Goal: Information Seeking & Learning: Compare options

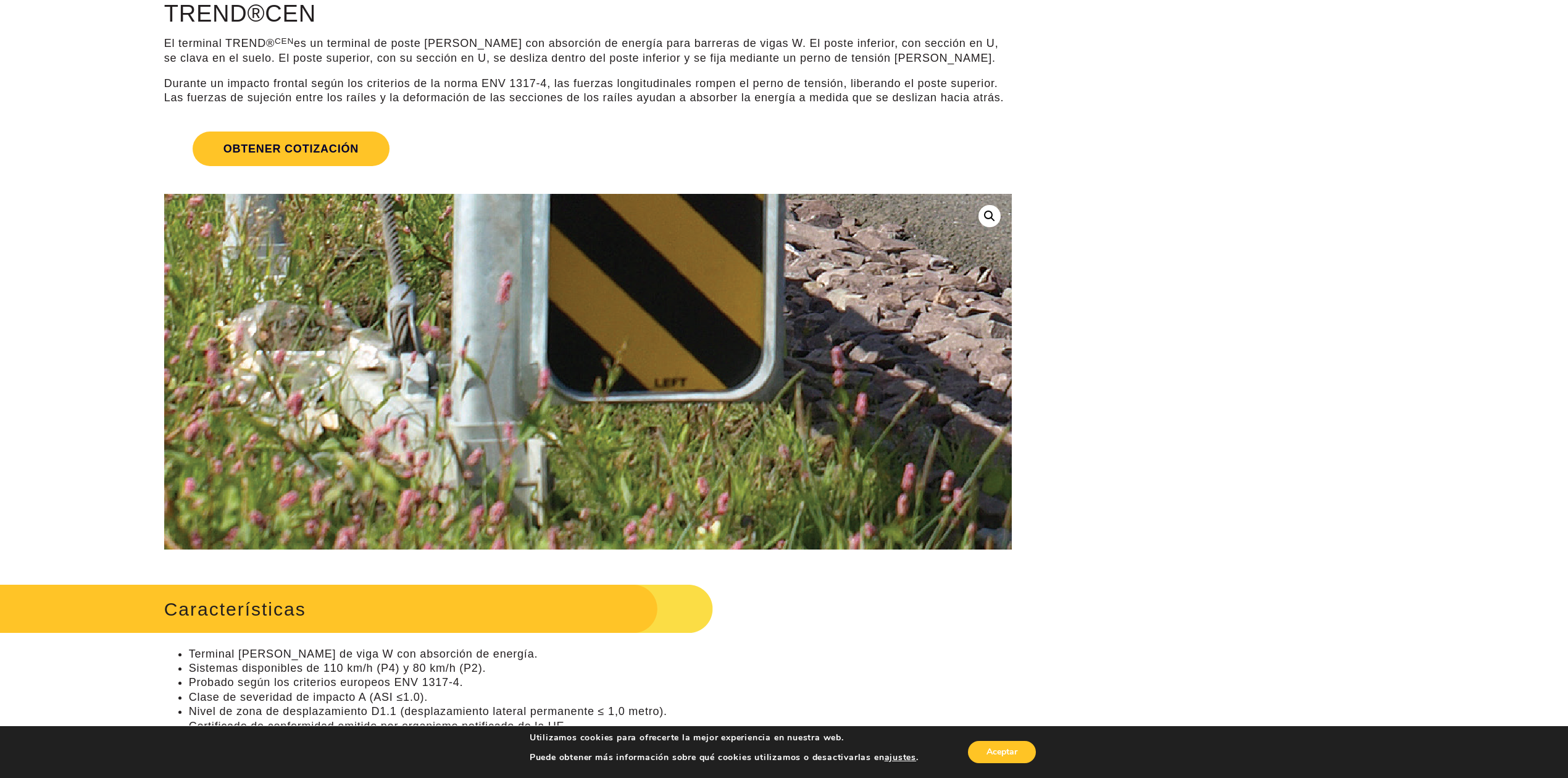
scroll to position [69, 0]
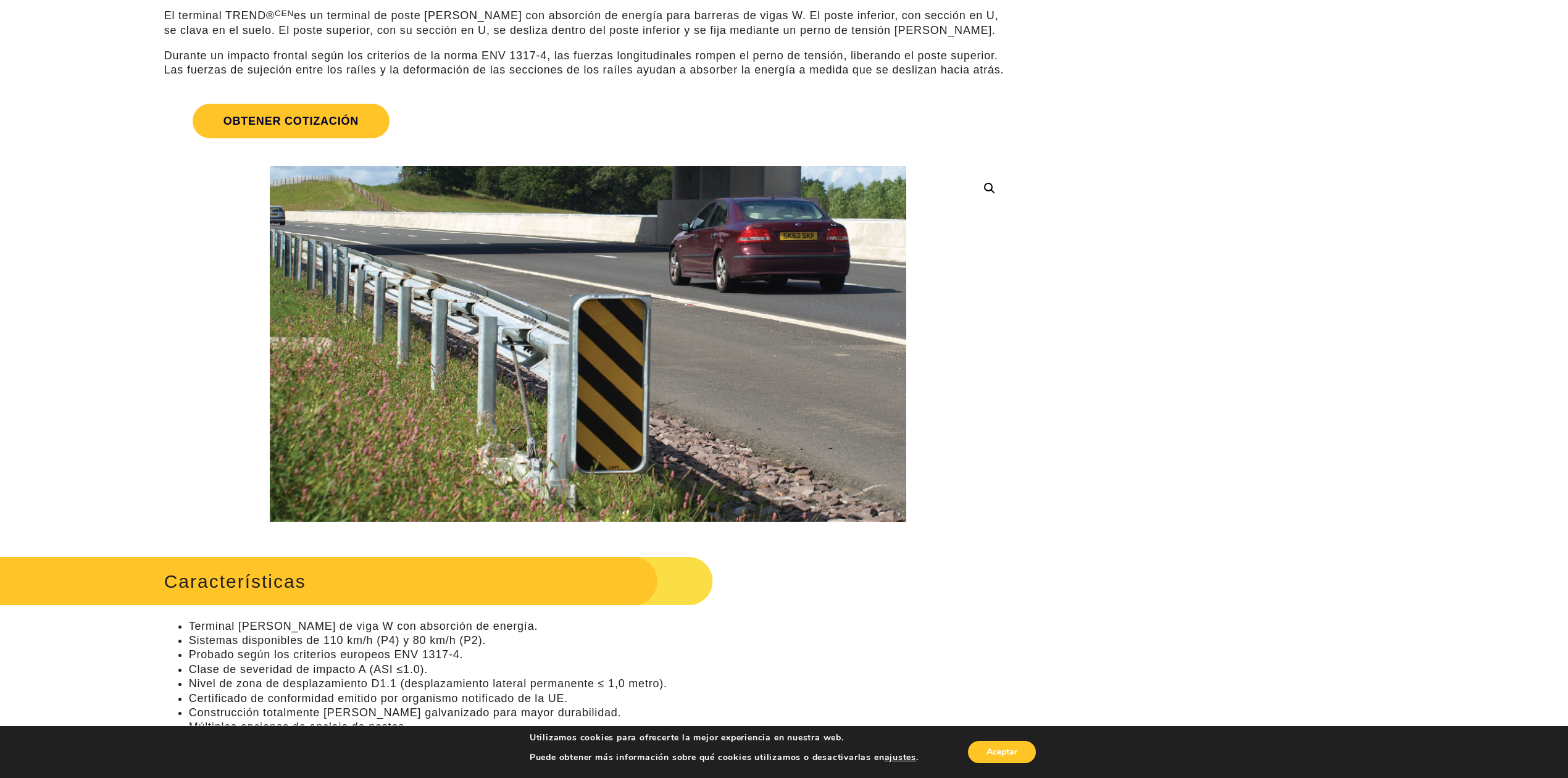
scroll to position [205, 0]
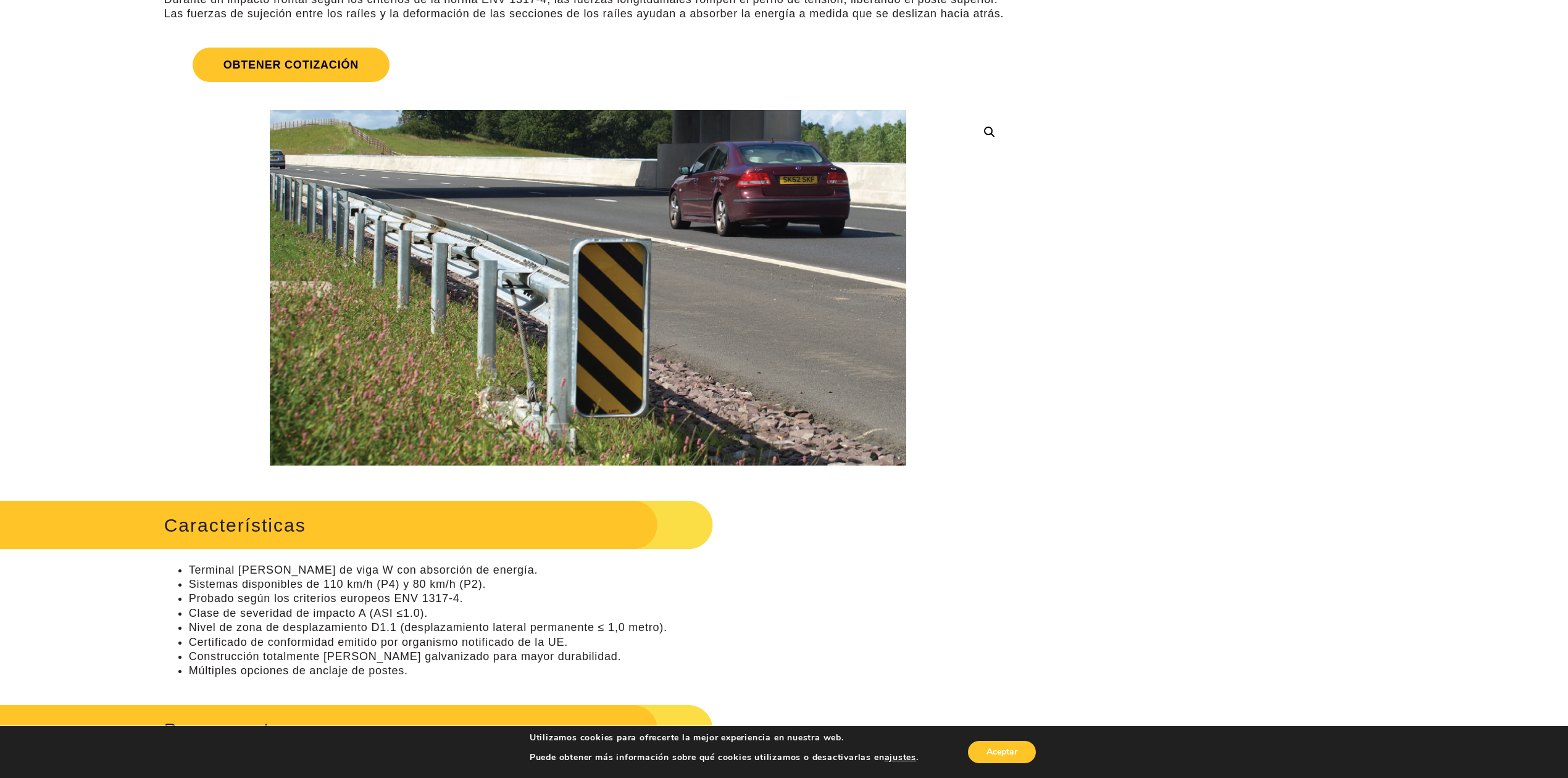
click at [991, 125] on link at bounding box center [990, 132] width 22 height 22
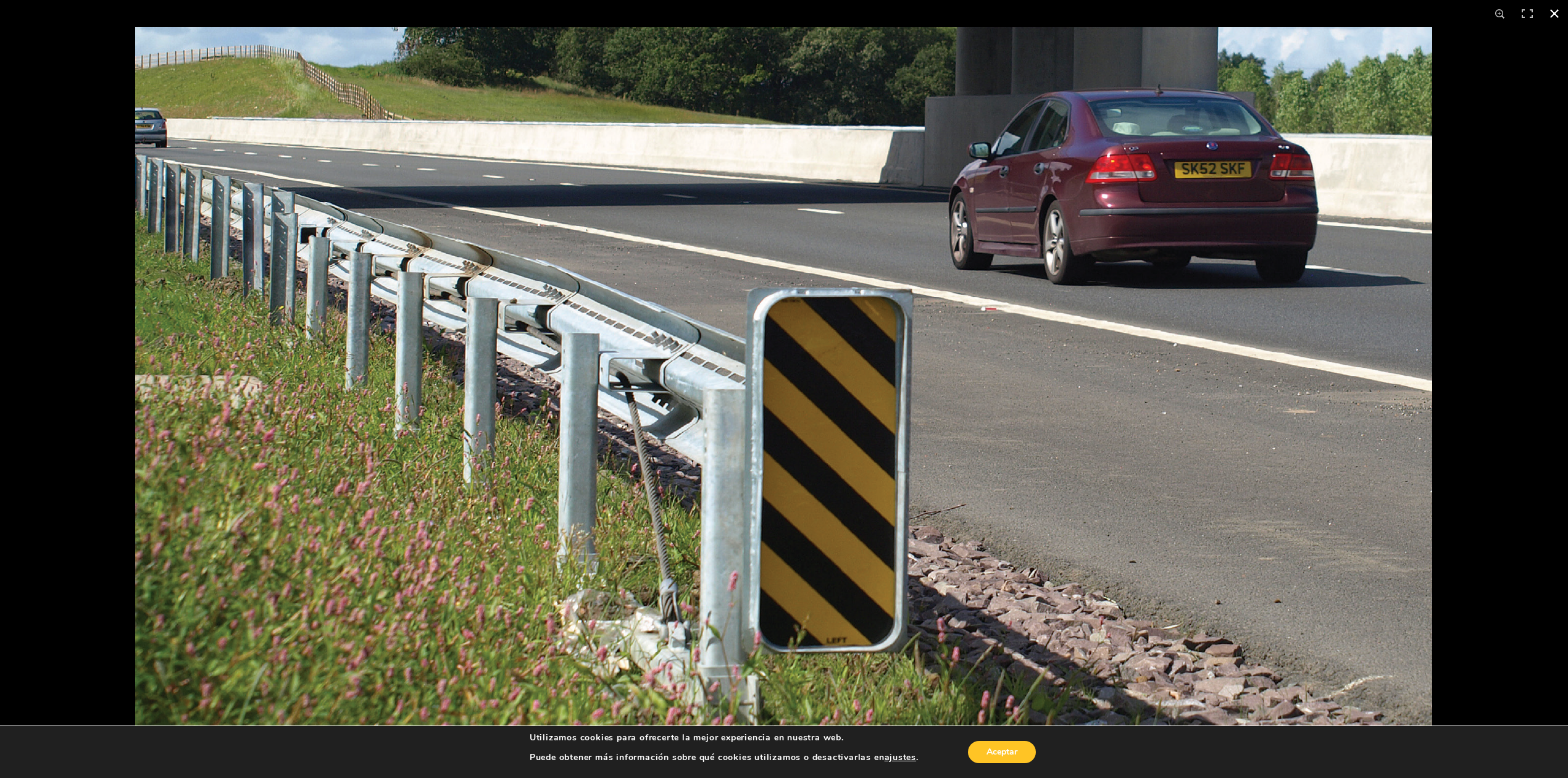
click at [1175, 10] on button "Cerrar (Esc)" at bounding box center [1555, 14] width 27 height 27
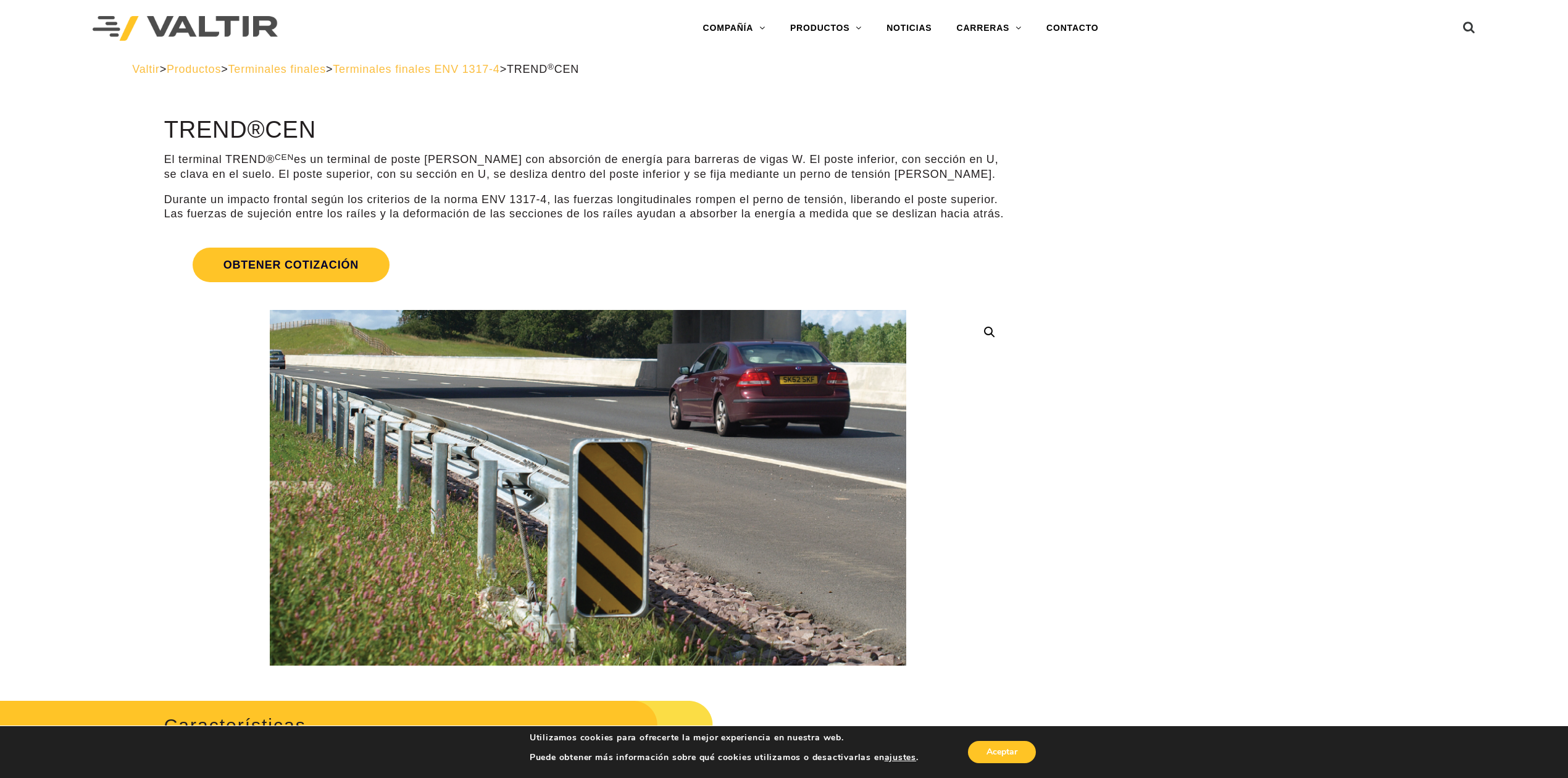
scroll to position [0, 0]
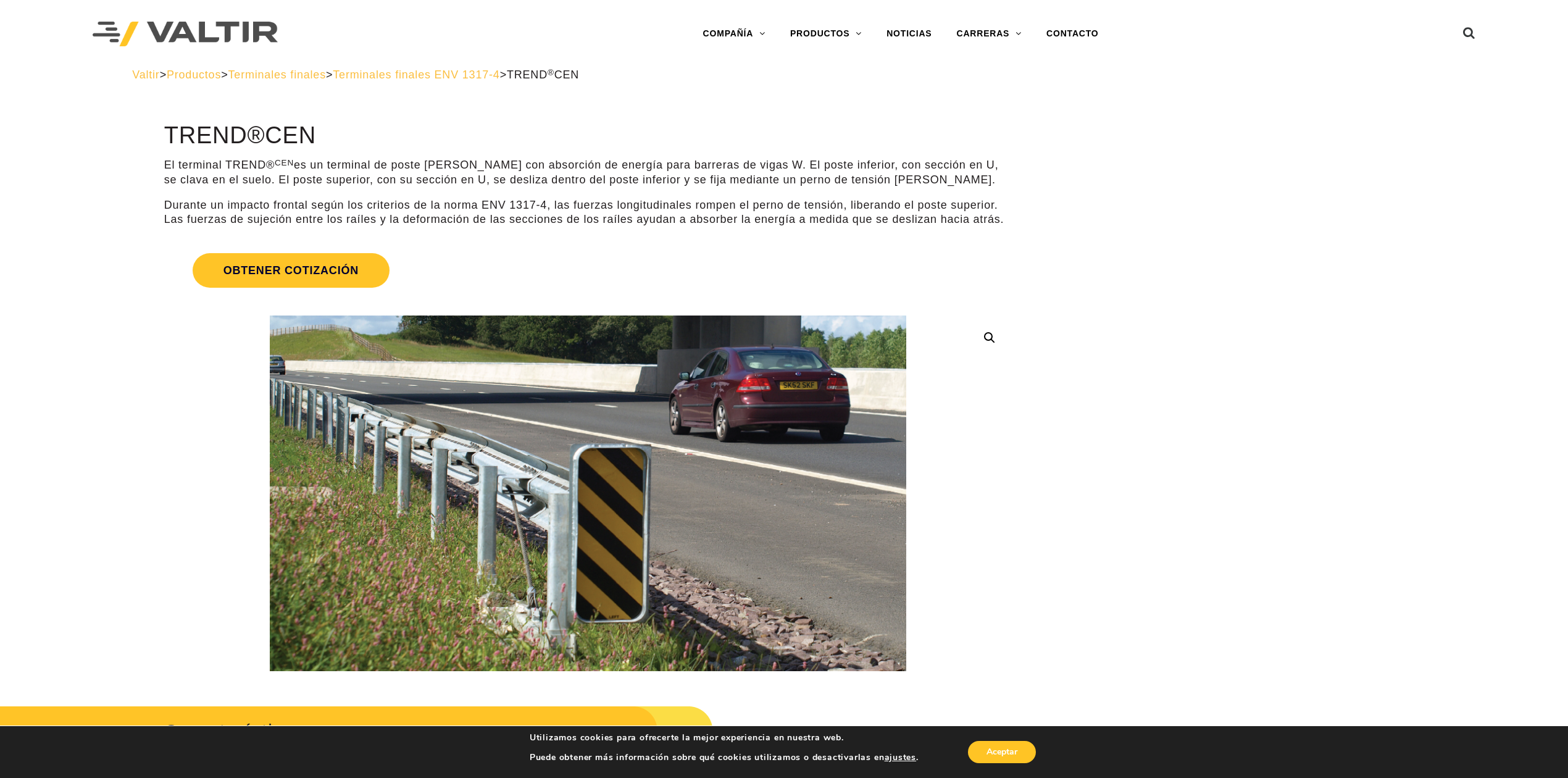
click at [326, 78] on font "Terminales finales" at bounding box center [277, 75] width 98 height 13
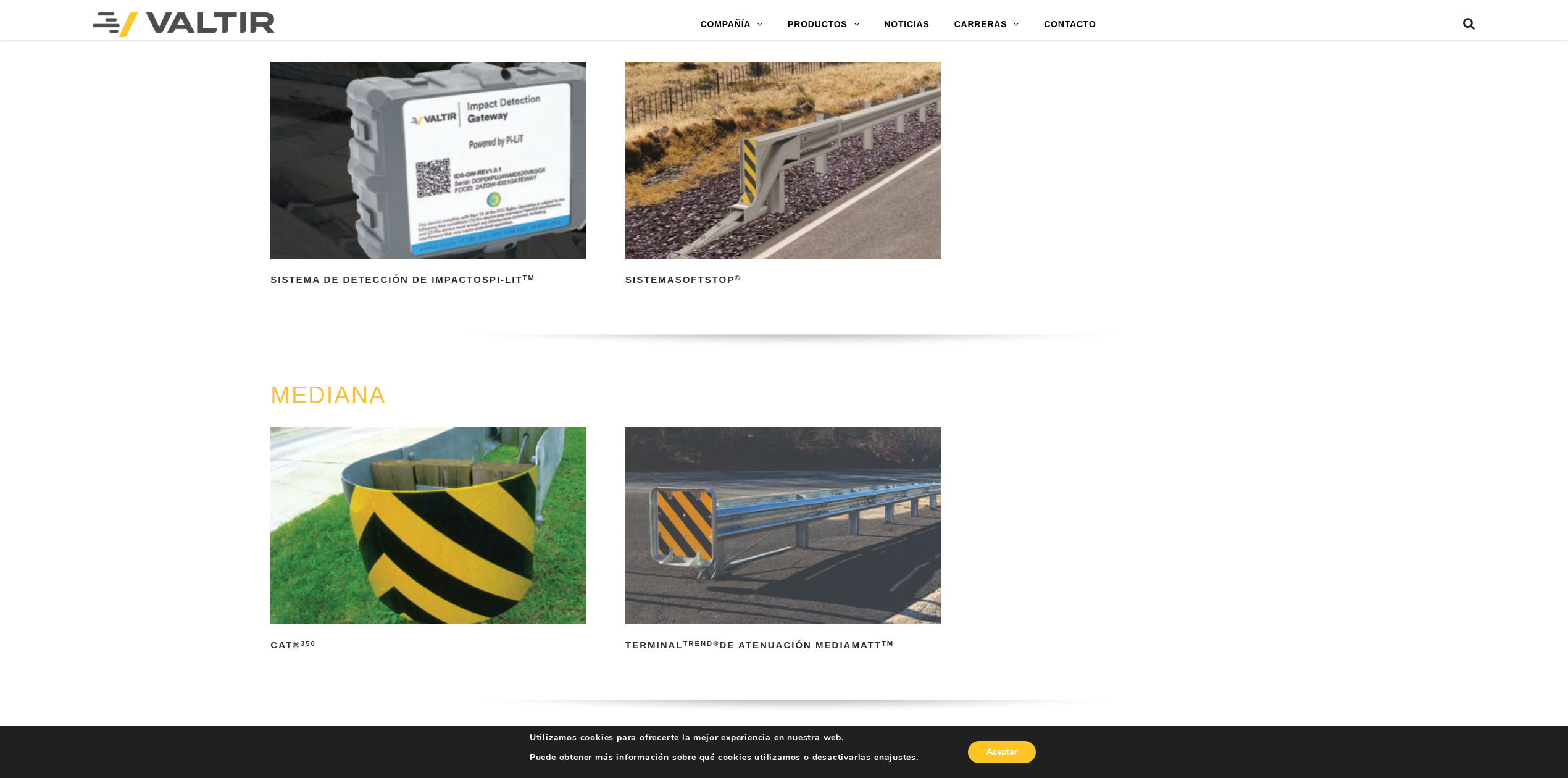
scroll to position [411, 0]
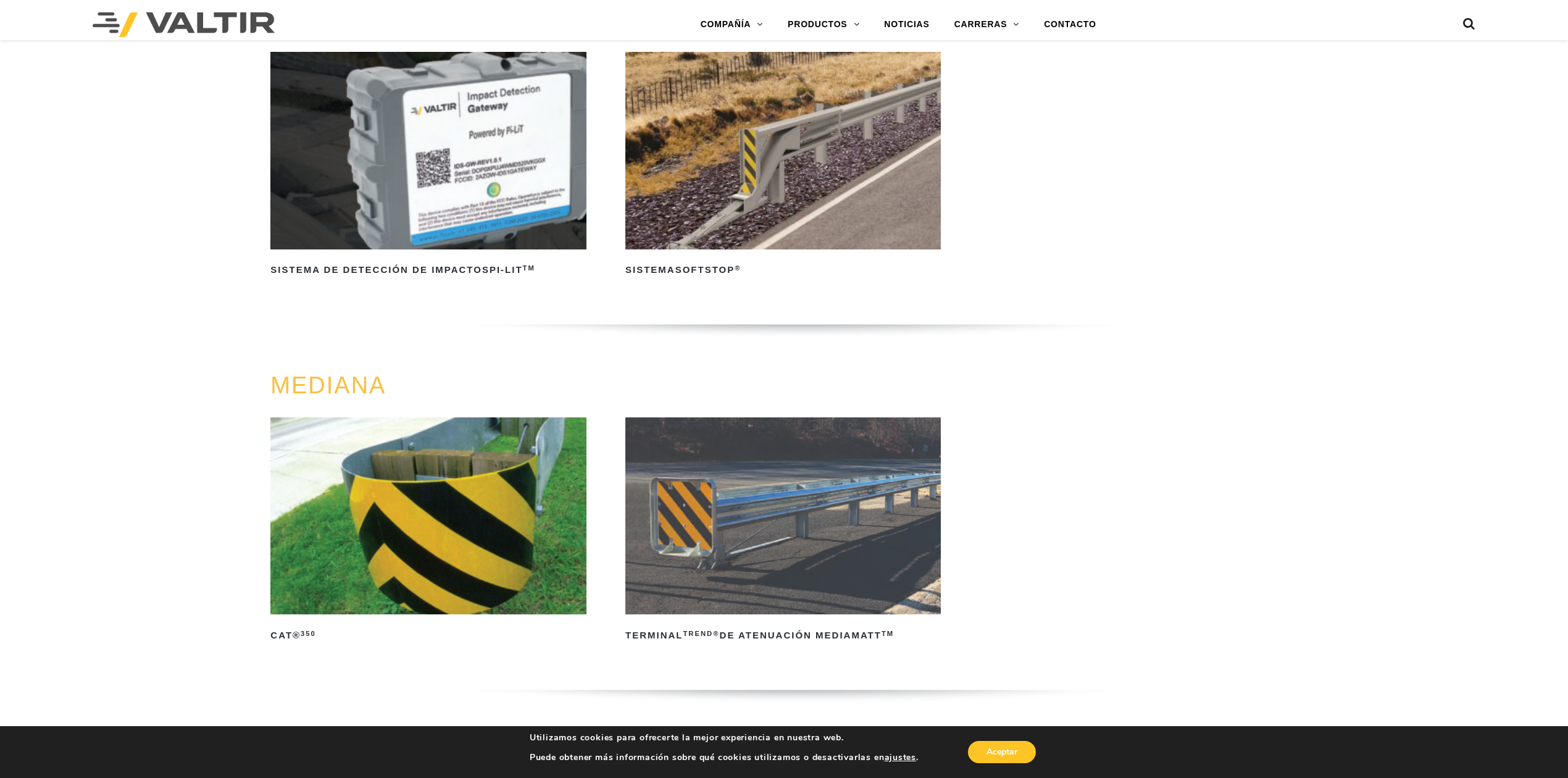
click at [432, 539] on img at bounding box center [427, 516] width 315 height 197
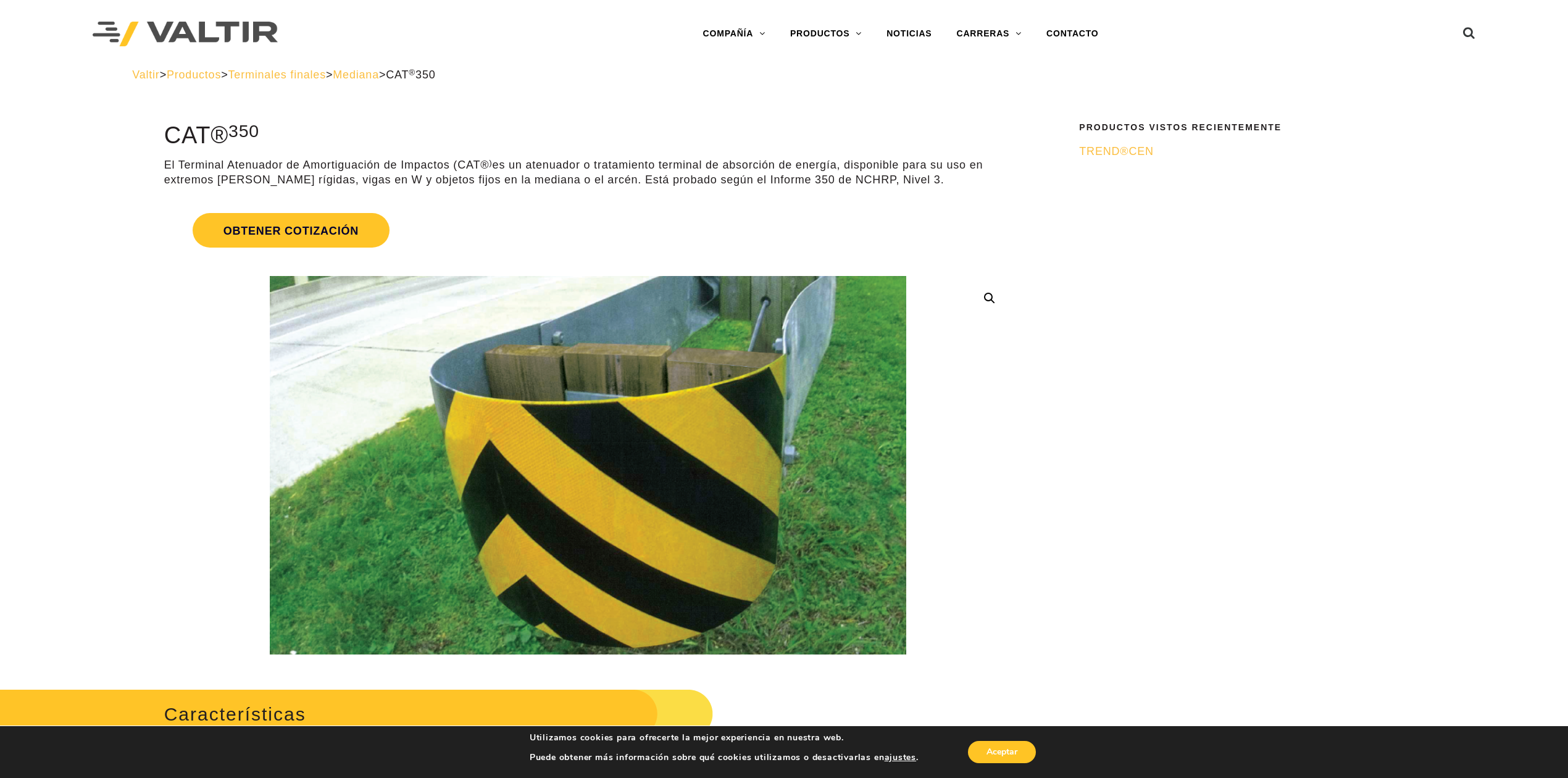
click at [1110, 146] on font "TREND®" at bounding box center [1104, 152] width 49 height 13
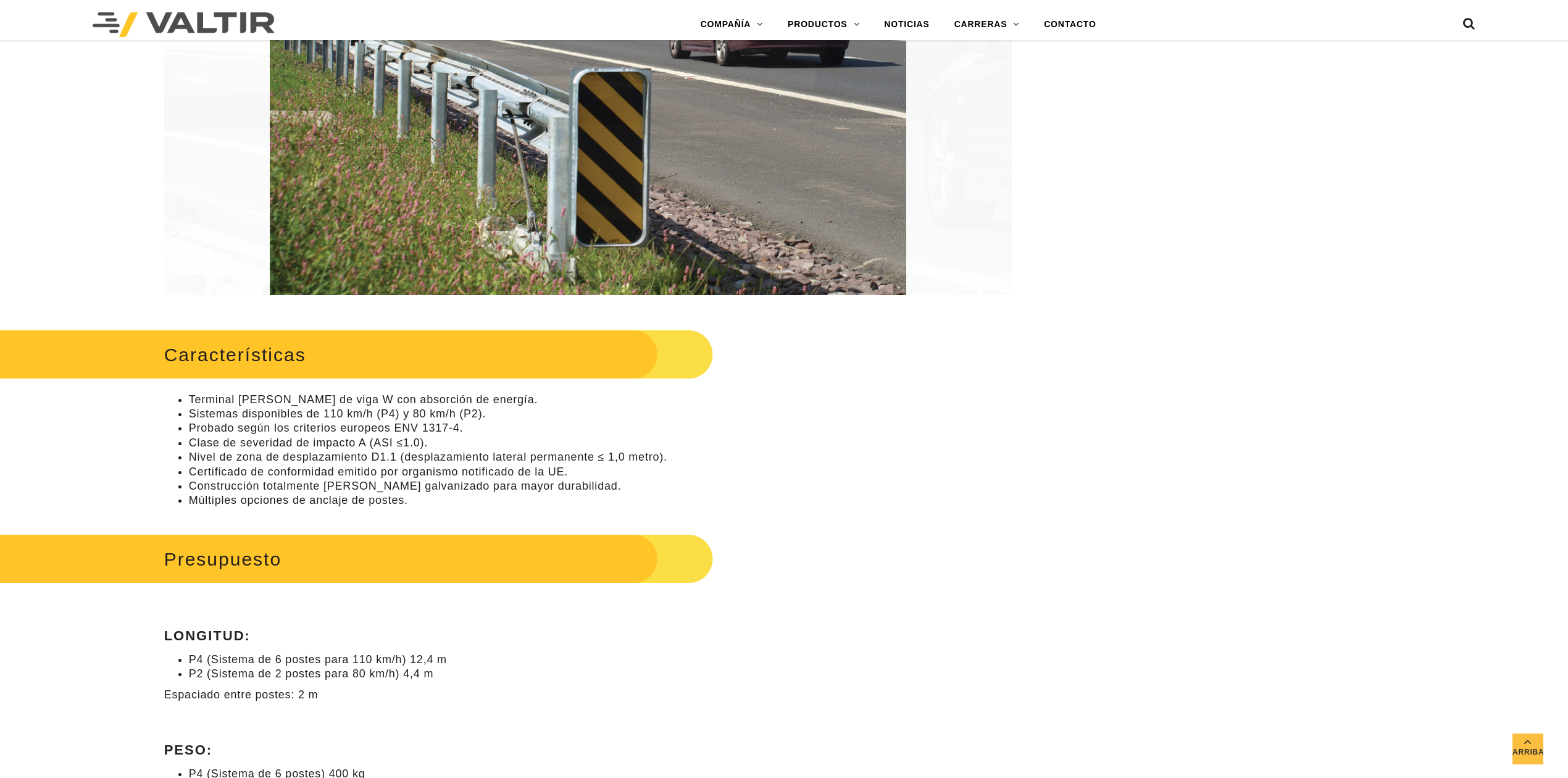
scroll to position [411, 0]
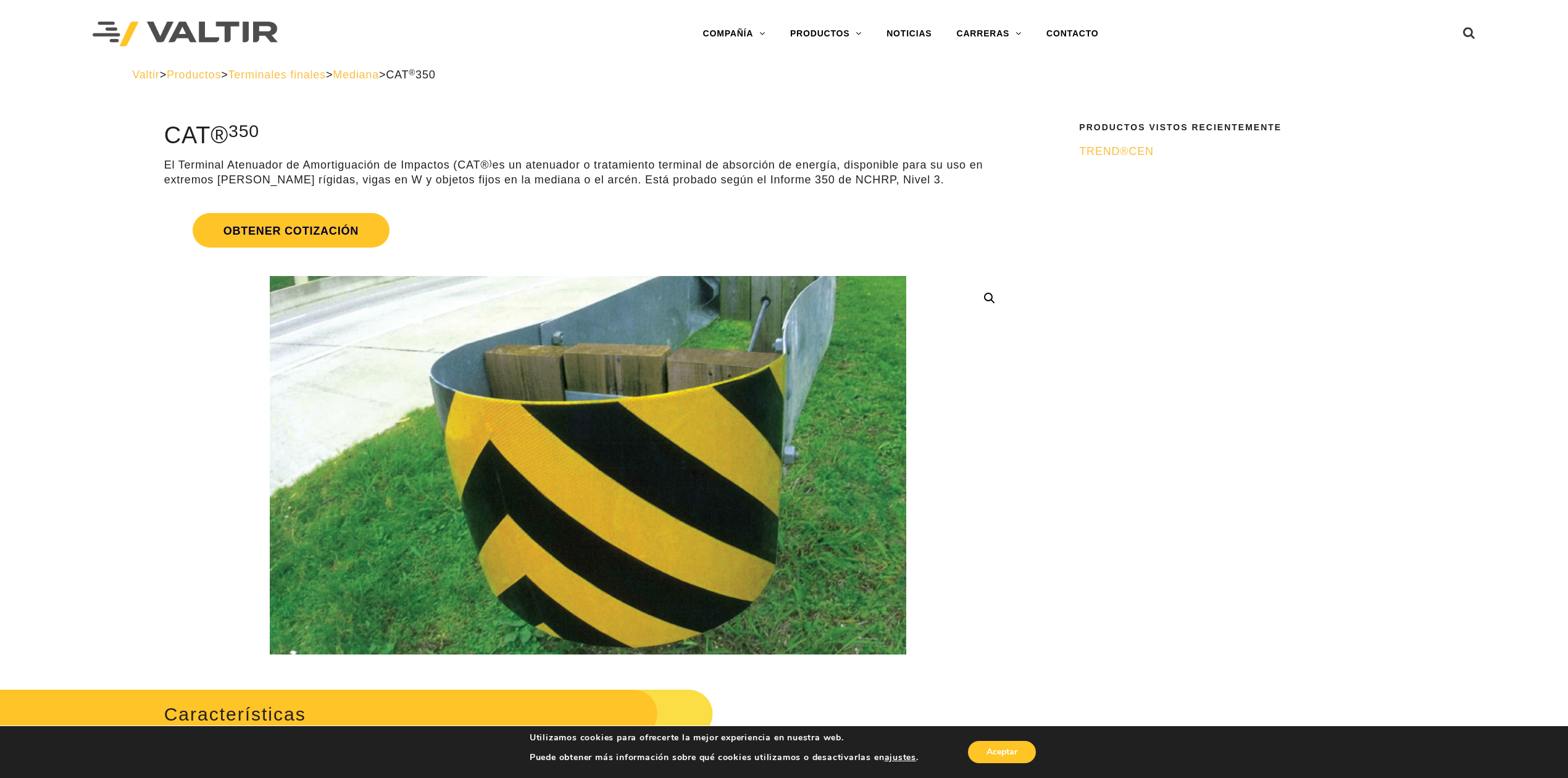
click at [324, 79] on font "Terminales finales" at bounding box center [277, 75] width 98 height 13
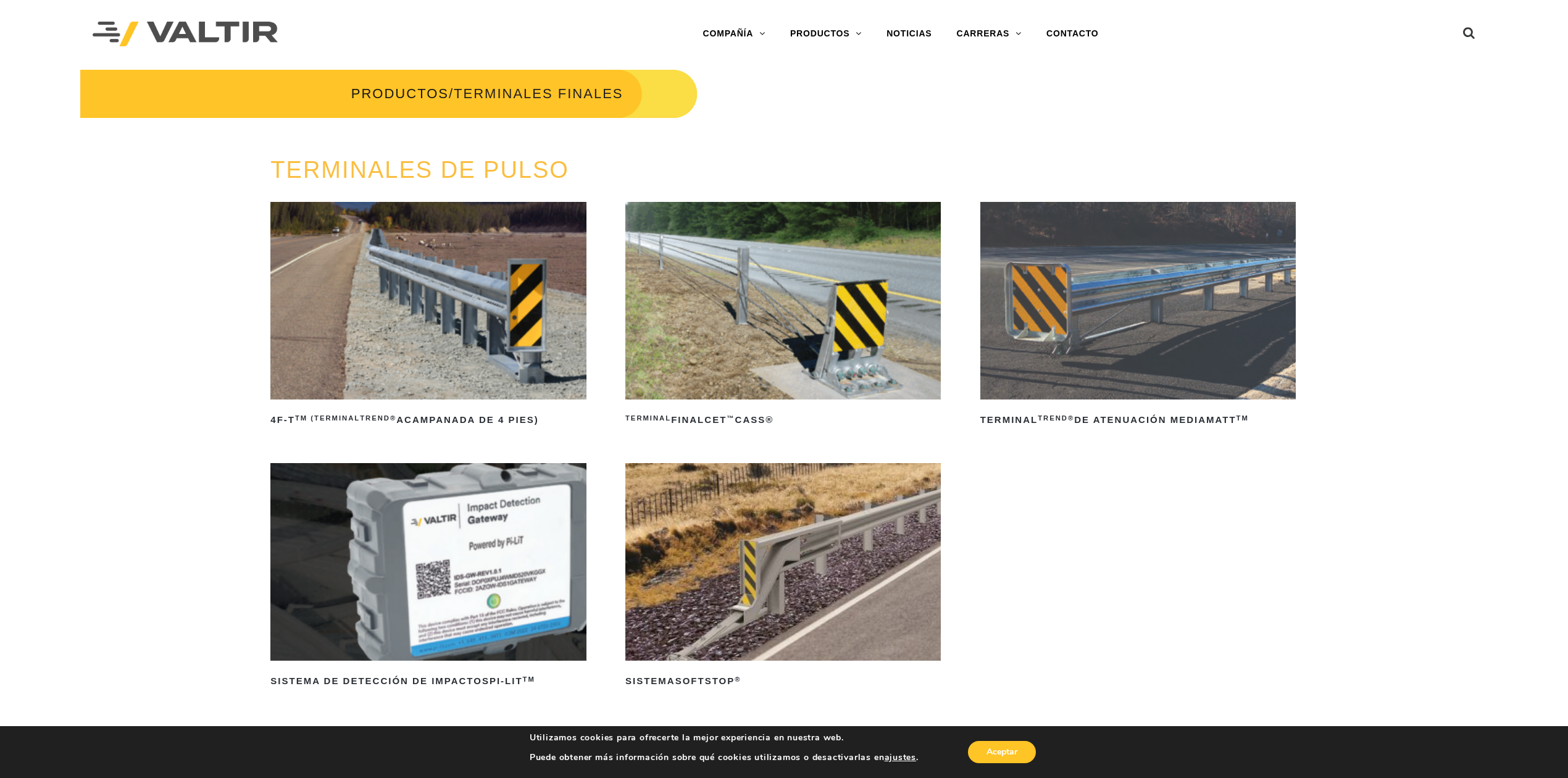
click at [460, 321] on img at bounding box center [427, 300] width 315 height 197
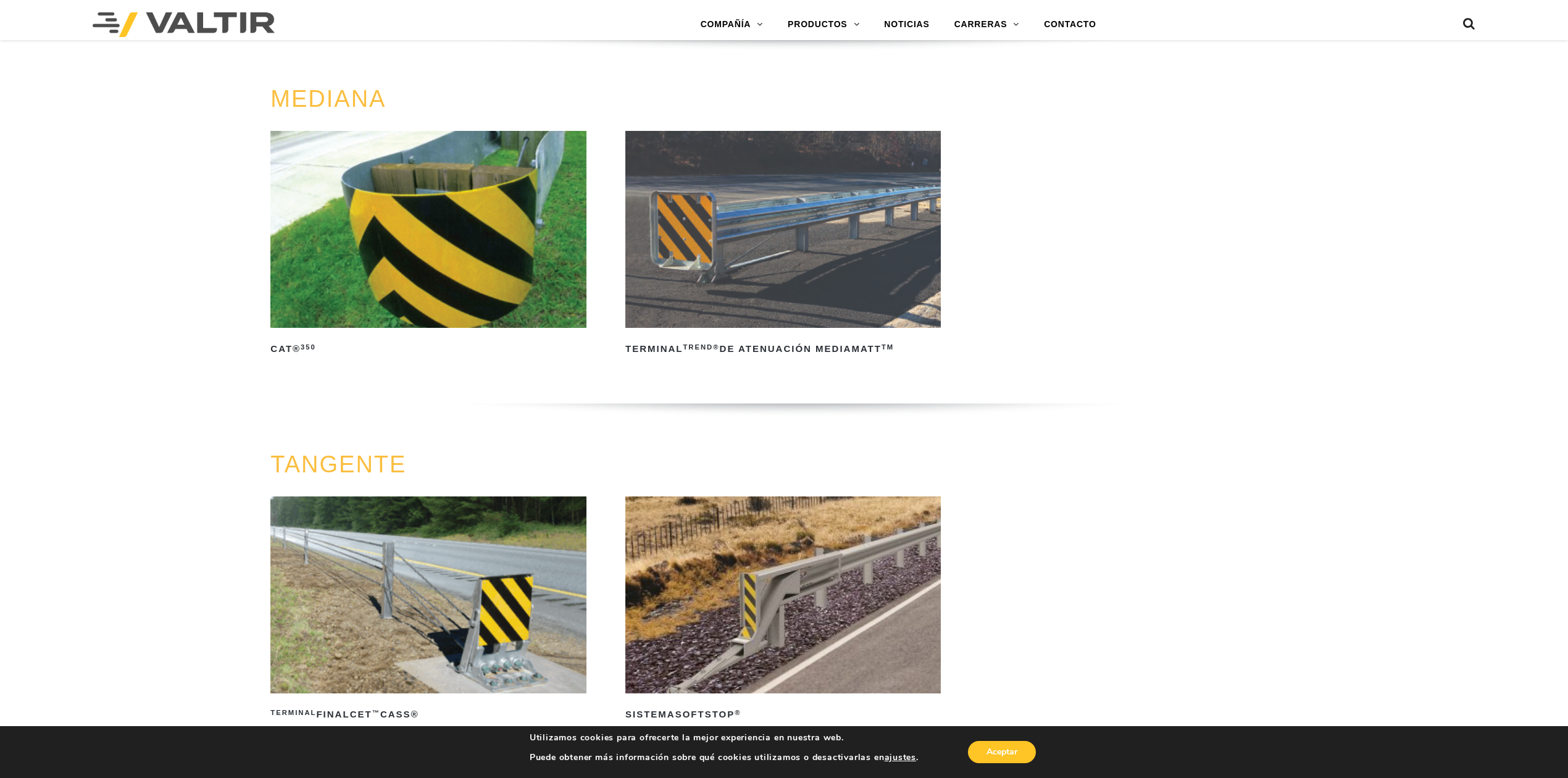
scroll to position [549, 0]
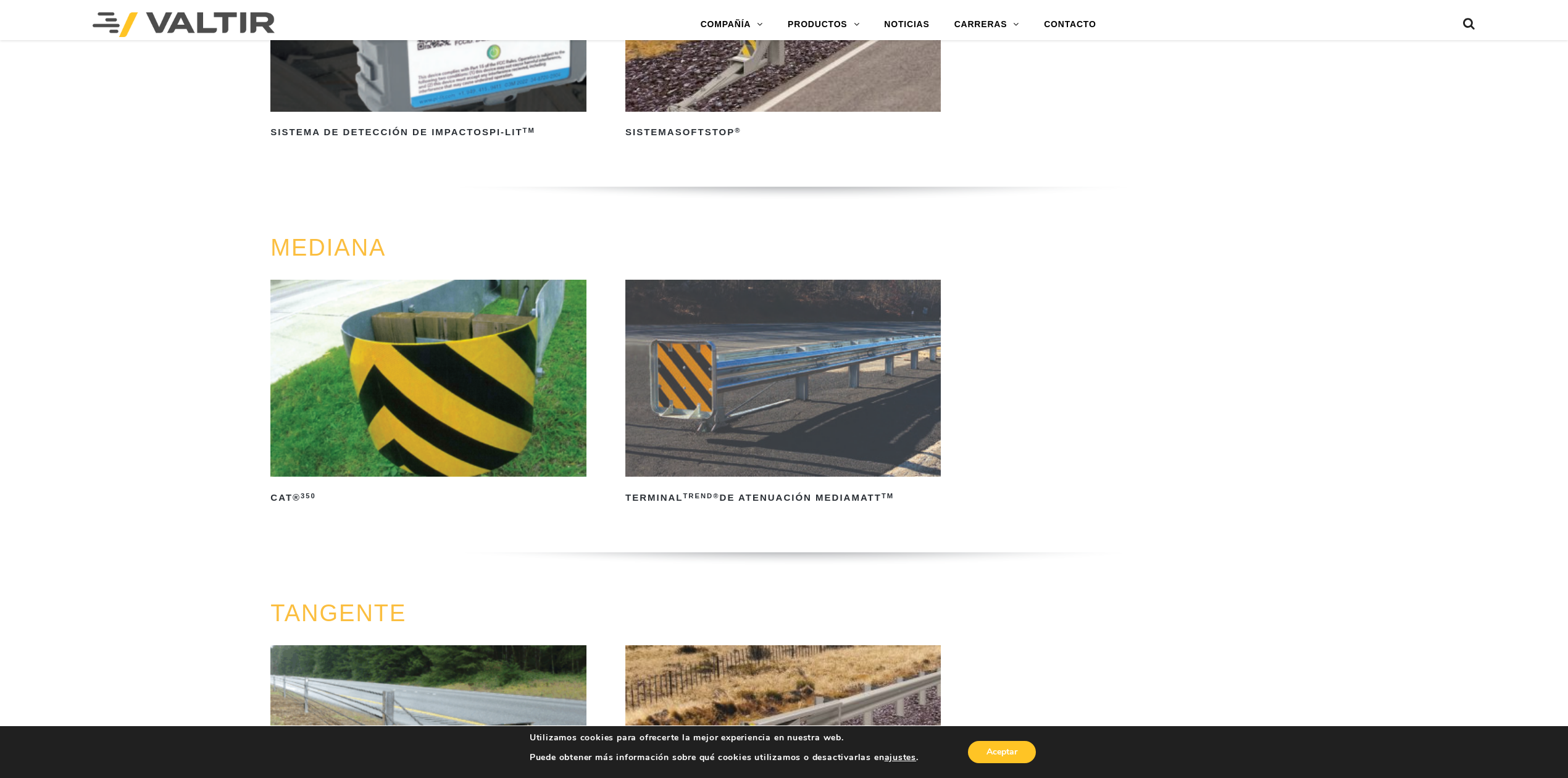
click at [805, 381] on img at bounding box center [783, 378] width 315 height 197
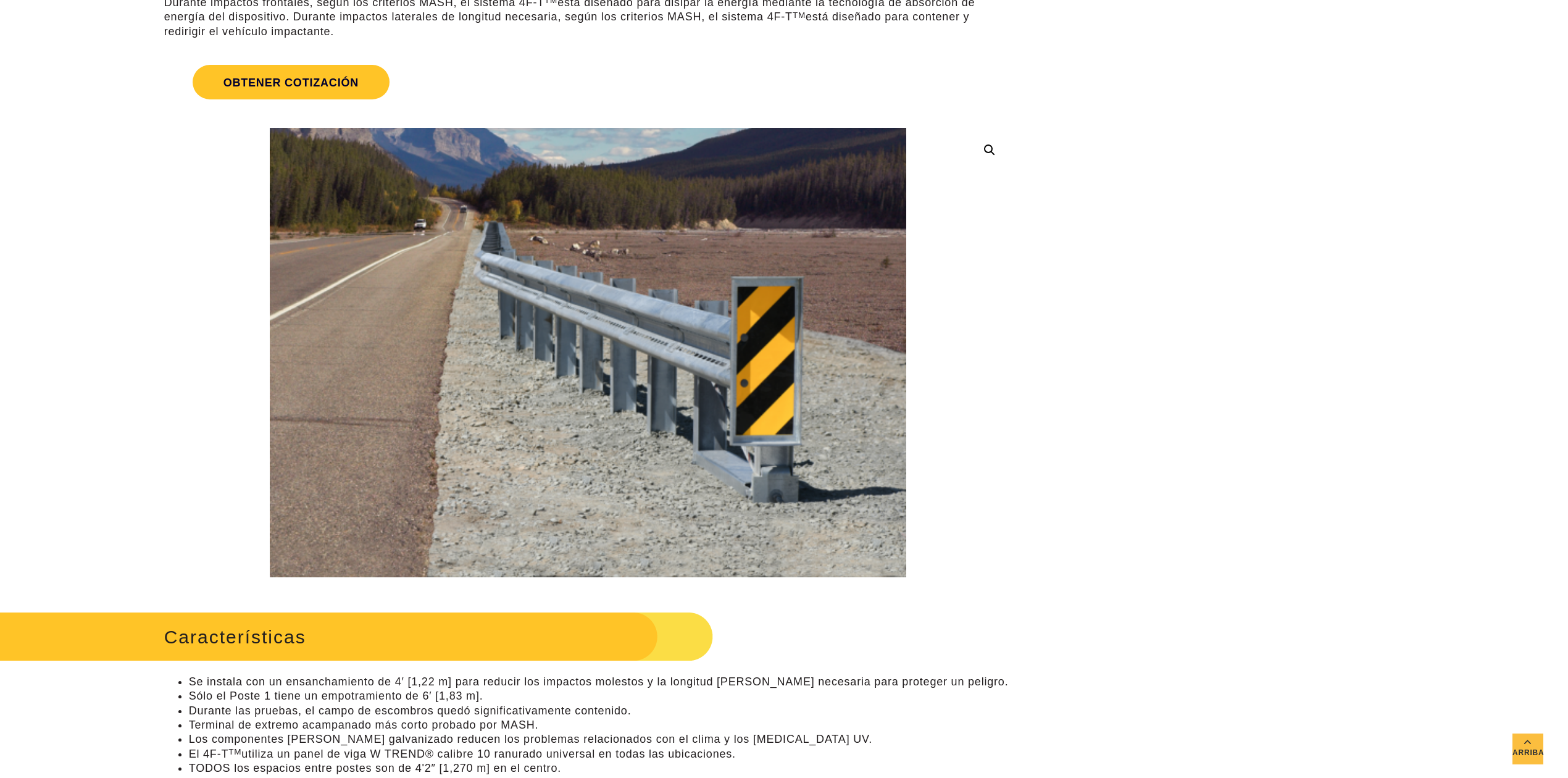
scroll to position [274, 0]
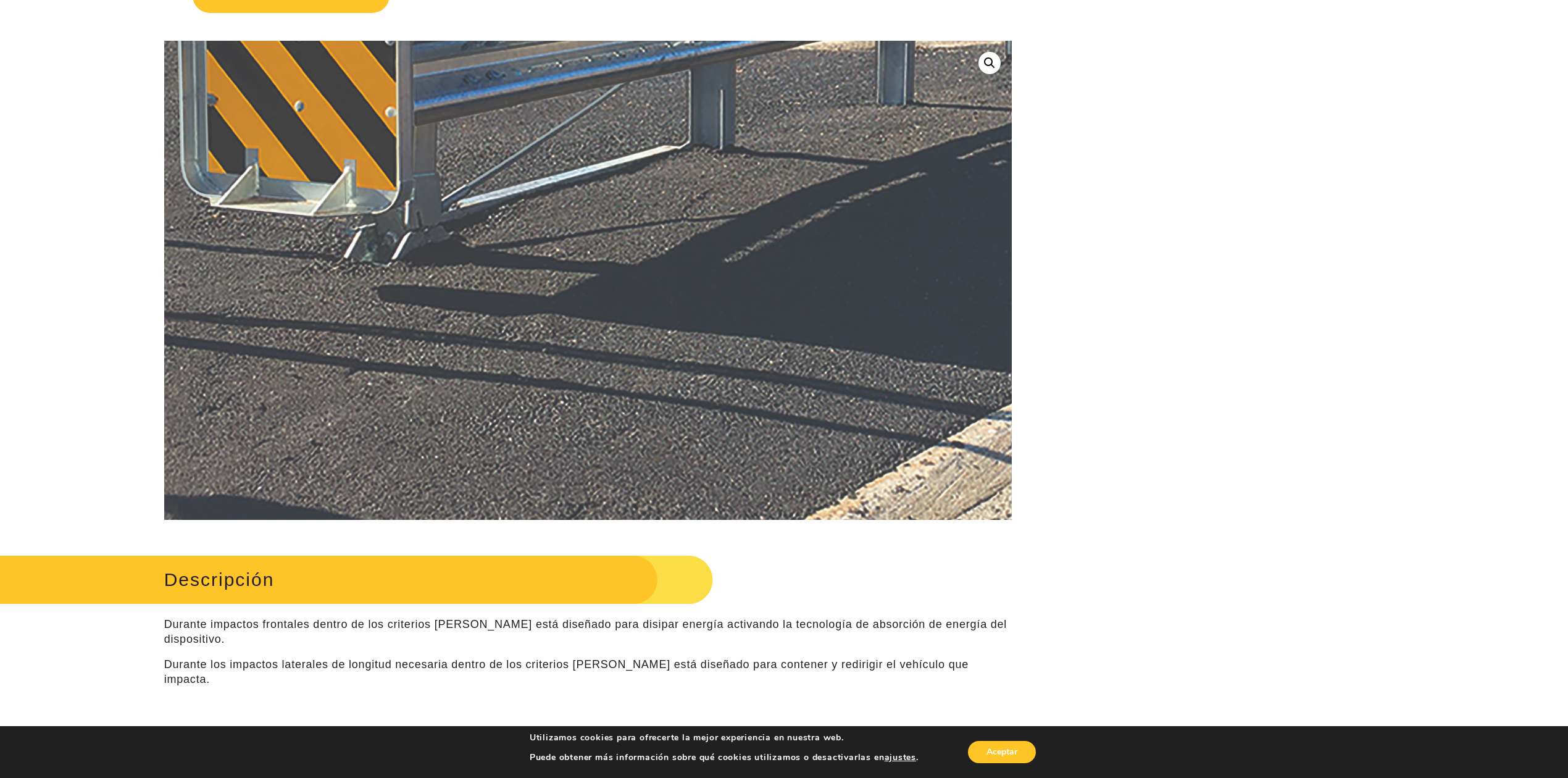
scroll to position [137, 0]
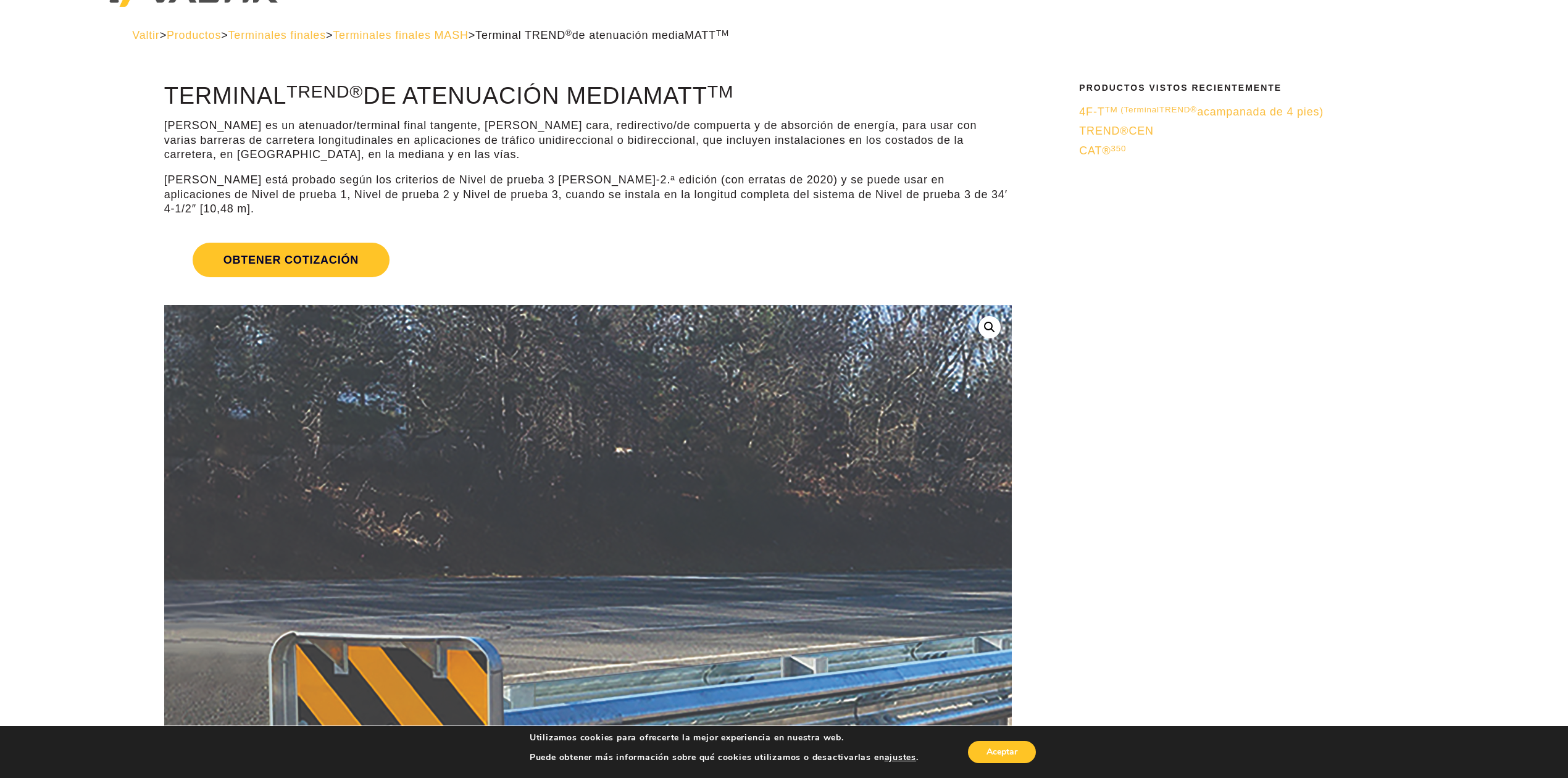
scroll to position [0, 0]
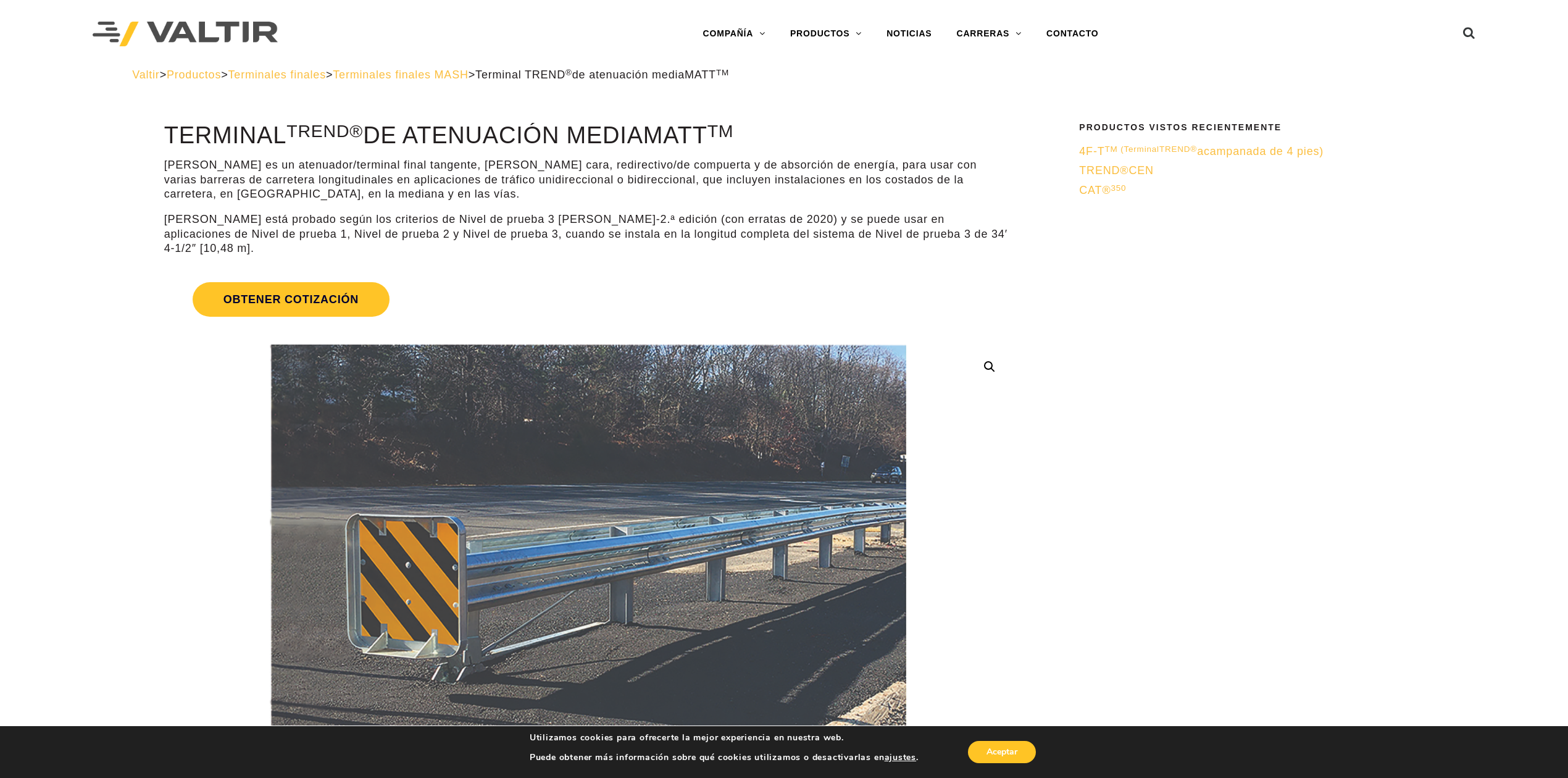
click at [310, 75] on font "Terminales finales" at bounding box center [277, 75] width 98 height 13
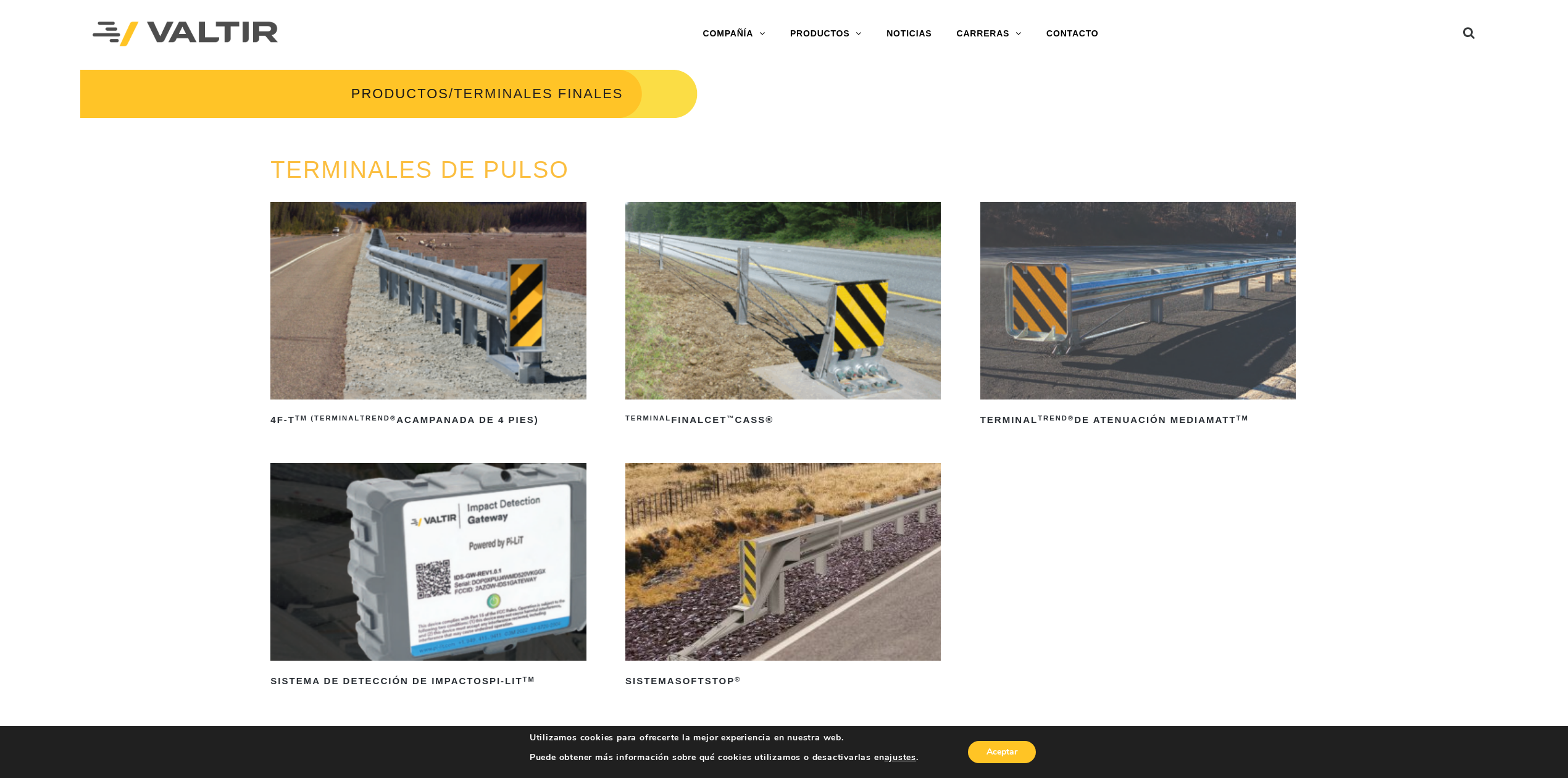
click at [1125, 315] on img at bounding box center [1138, 300] width 315 height 197
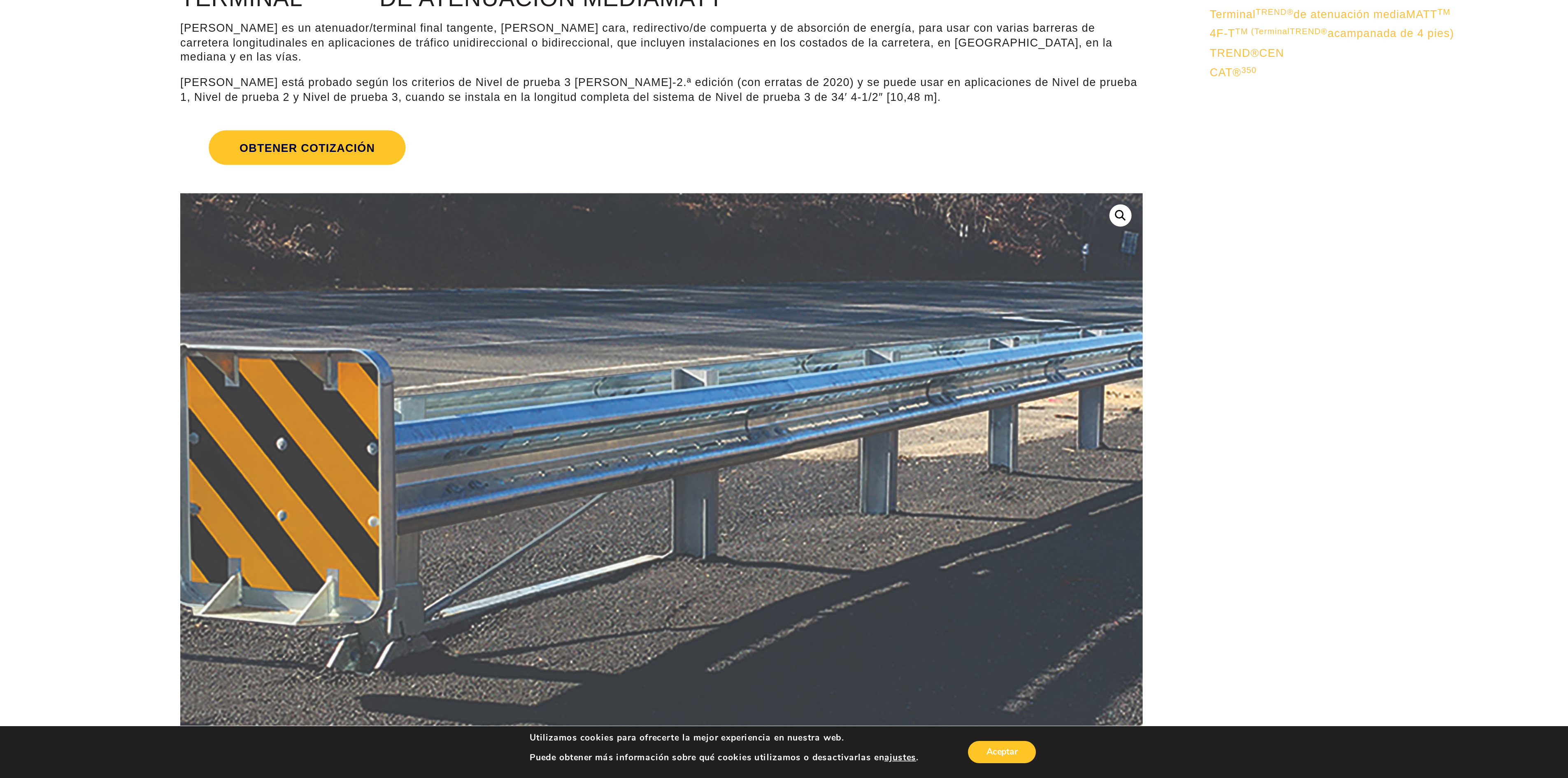
scroll to position [91, 0]
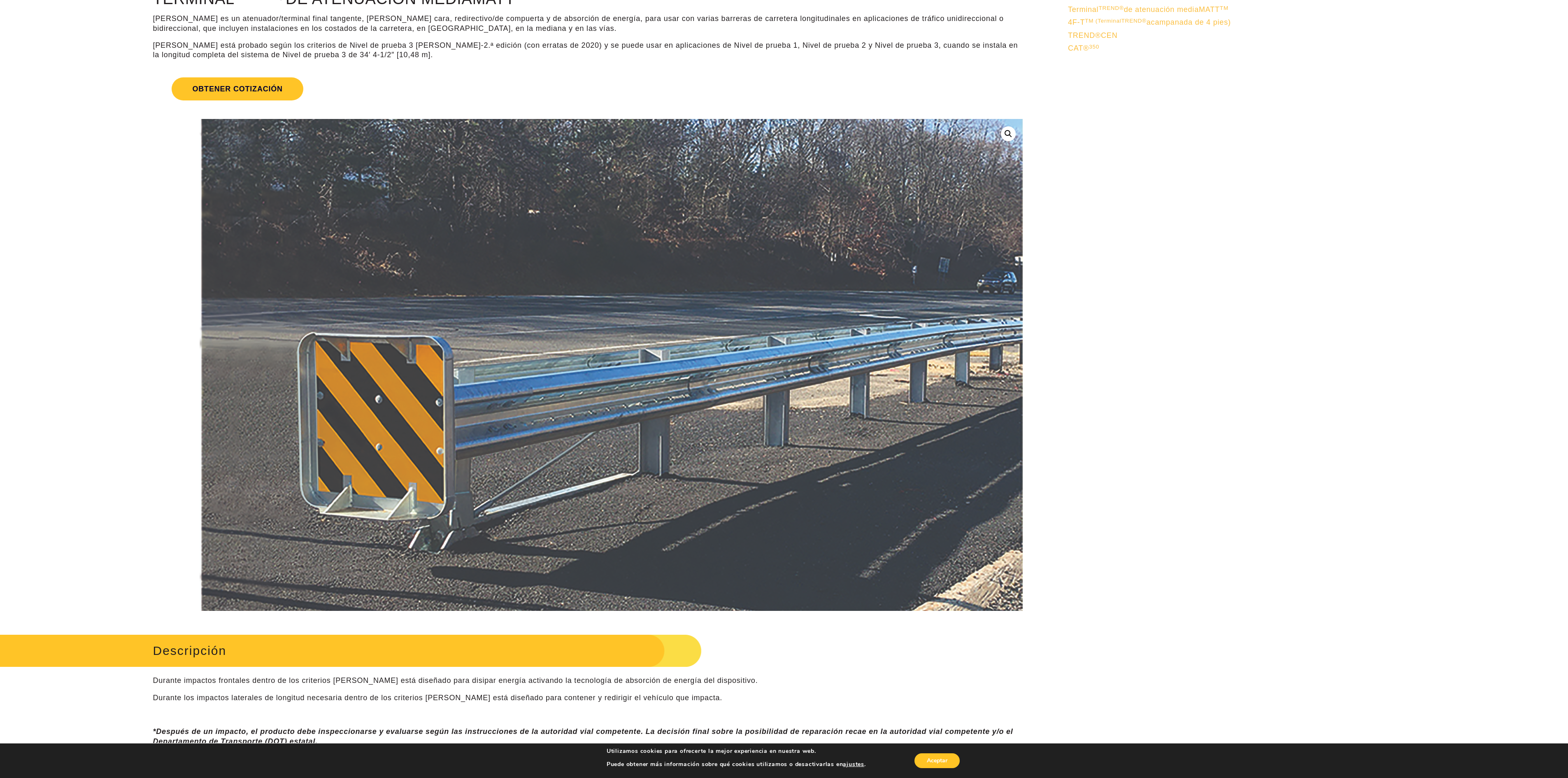
click at [1007, 138] on link at bounding box center [1008, 134] width 15 height 15
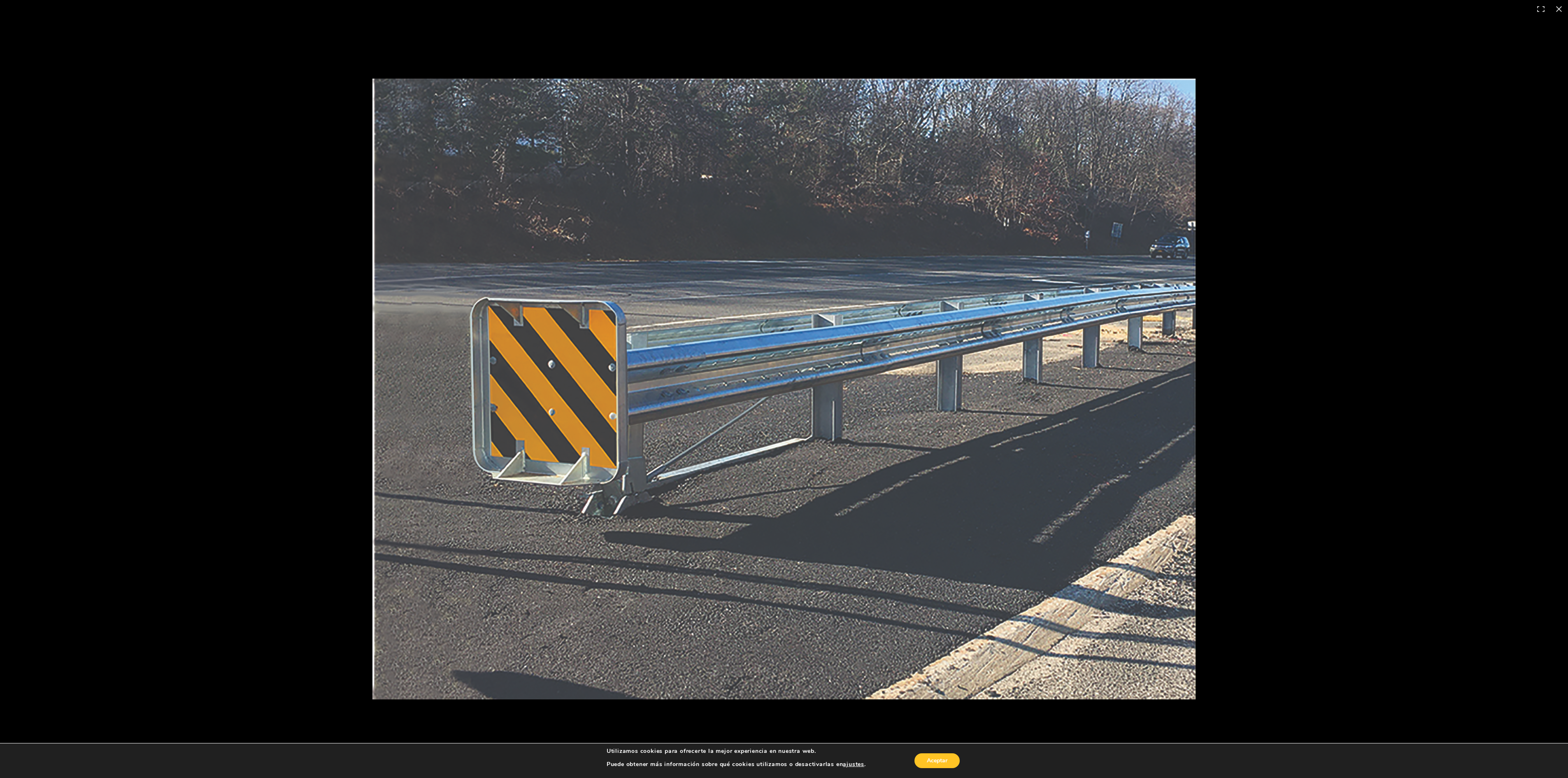
click at [579, 381] on img at bounding box center [784, 389] width 823 height 621
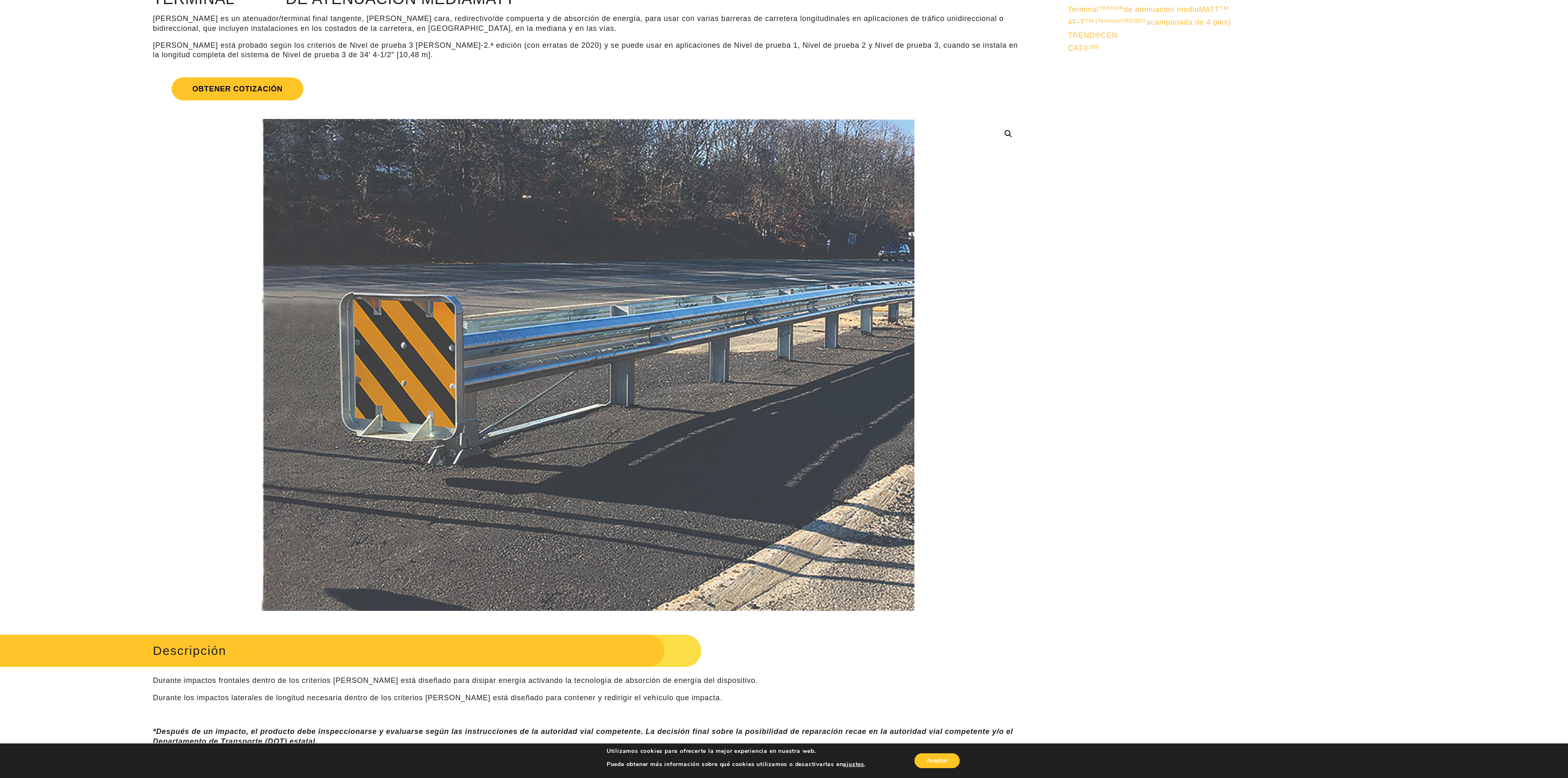
click at [1011, 131] on link at bounding box center [1008, 134] width 15 height 15
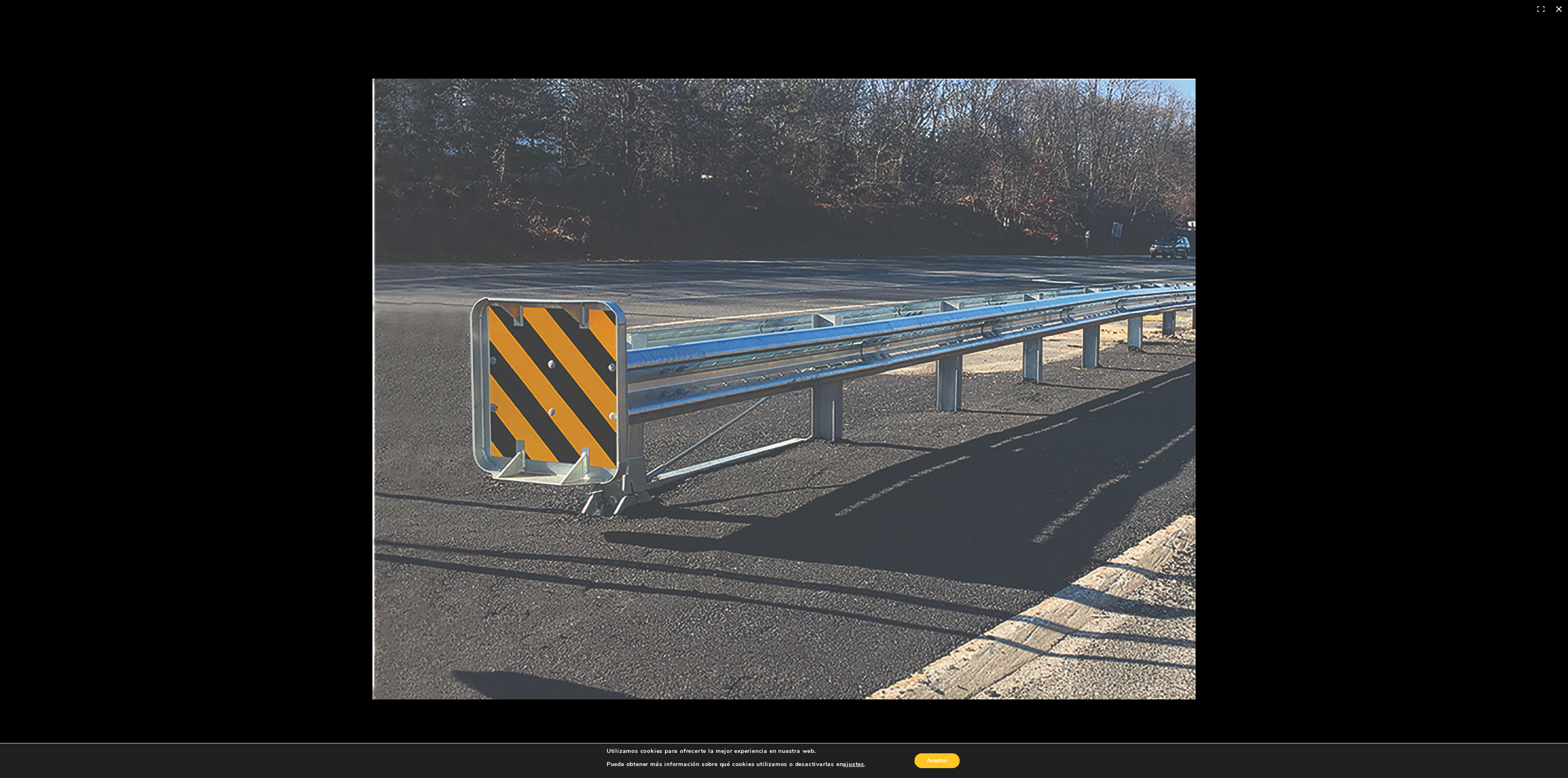
click at [1045, 10] on button "Cerrar (Esc)" at bounding box center [1559, 9] width 18 height 18
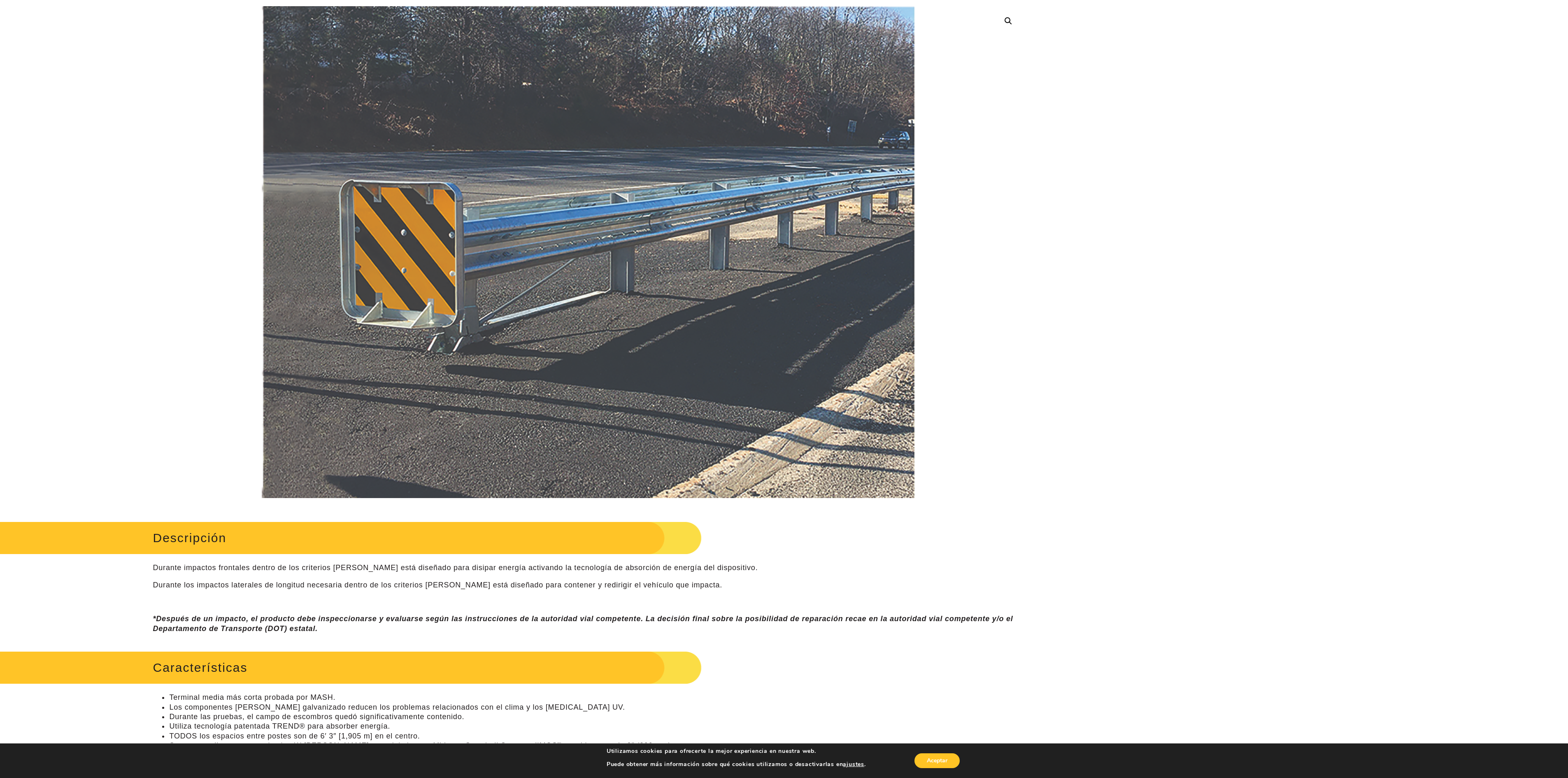
scroll to position [0, 0]
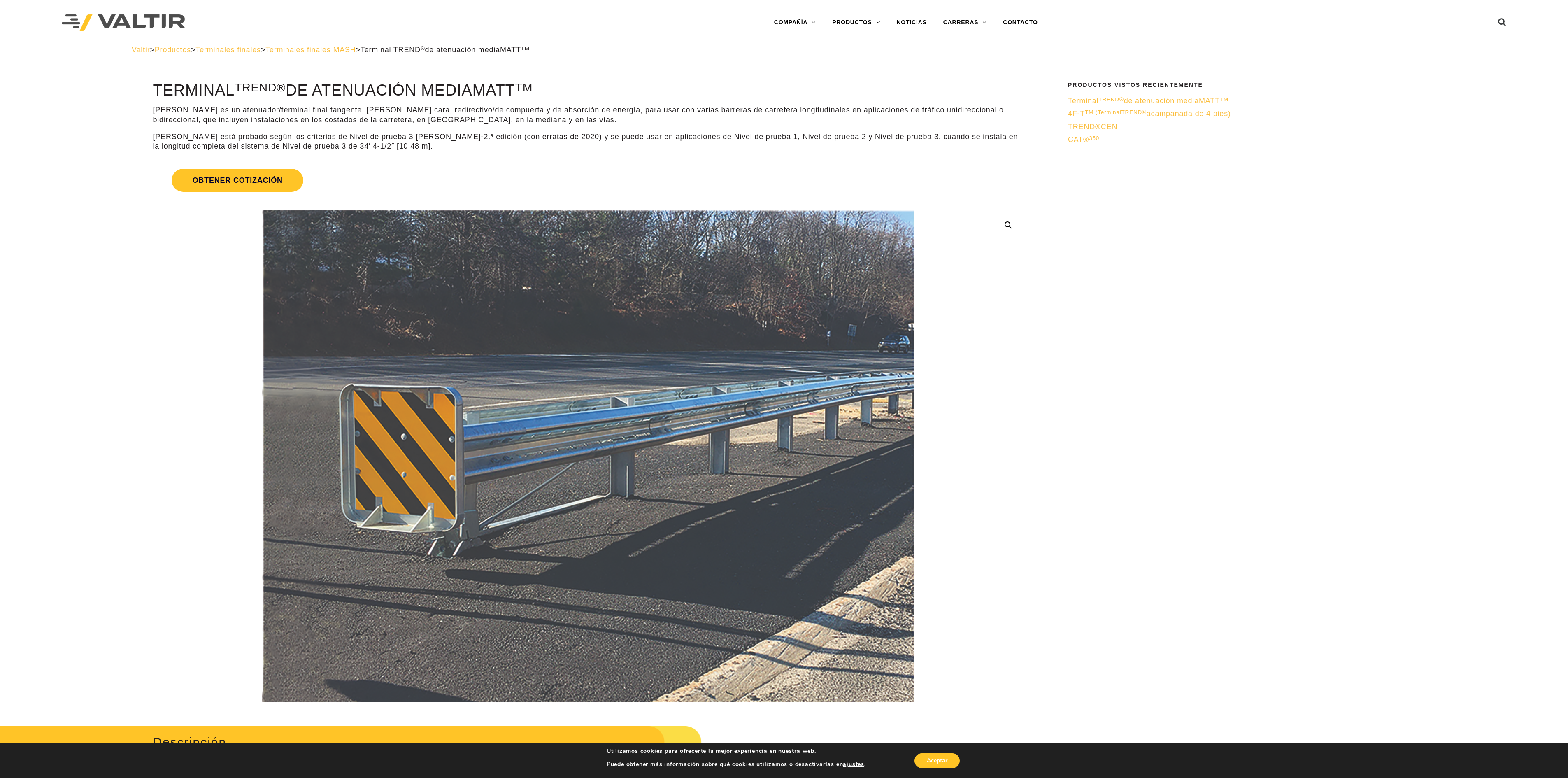
click at [1045, 100] on font "de atenuación media" at bounding box center [1161, 101] width 75 height 9
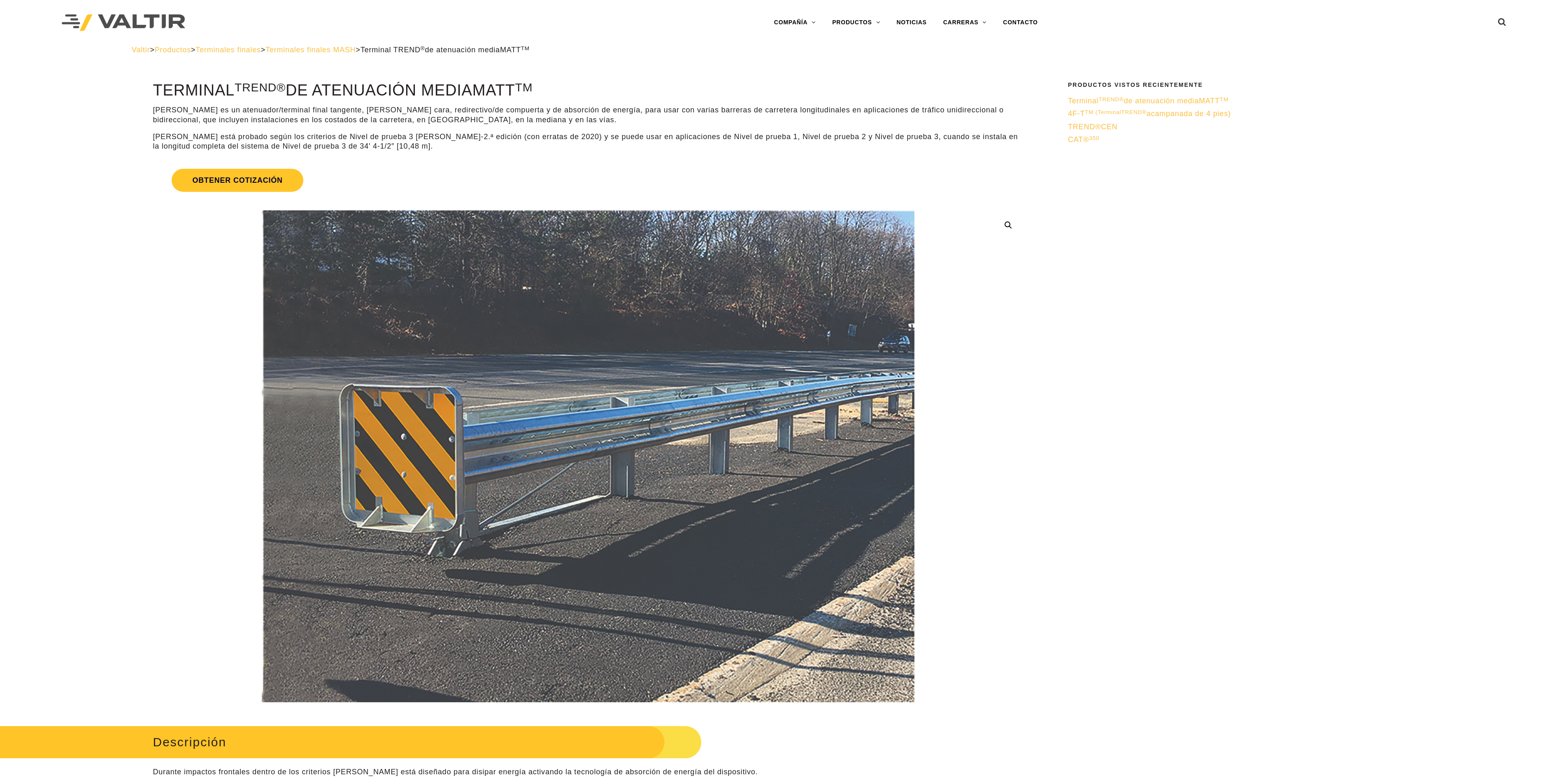
click at [1146, 117] on link "4F-T TM (Terminal TREND® acampanada de 4 pies )" at bounding box center [1250, 114] width 363 height 10
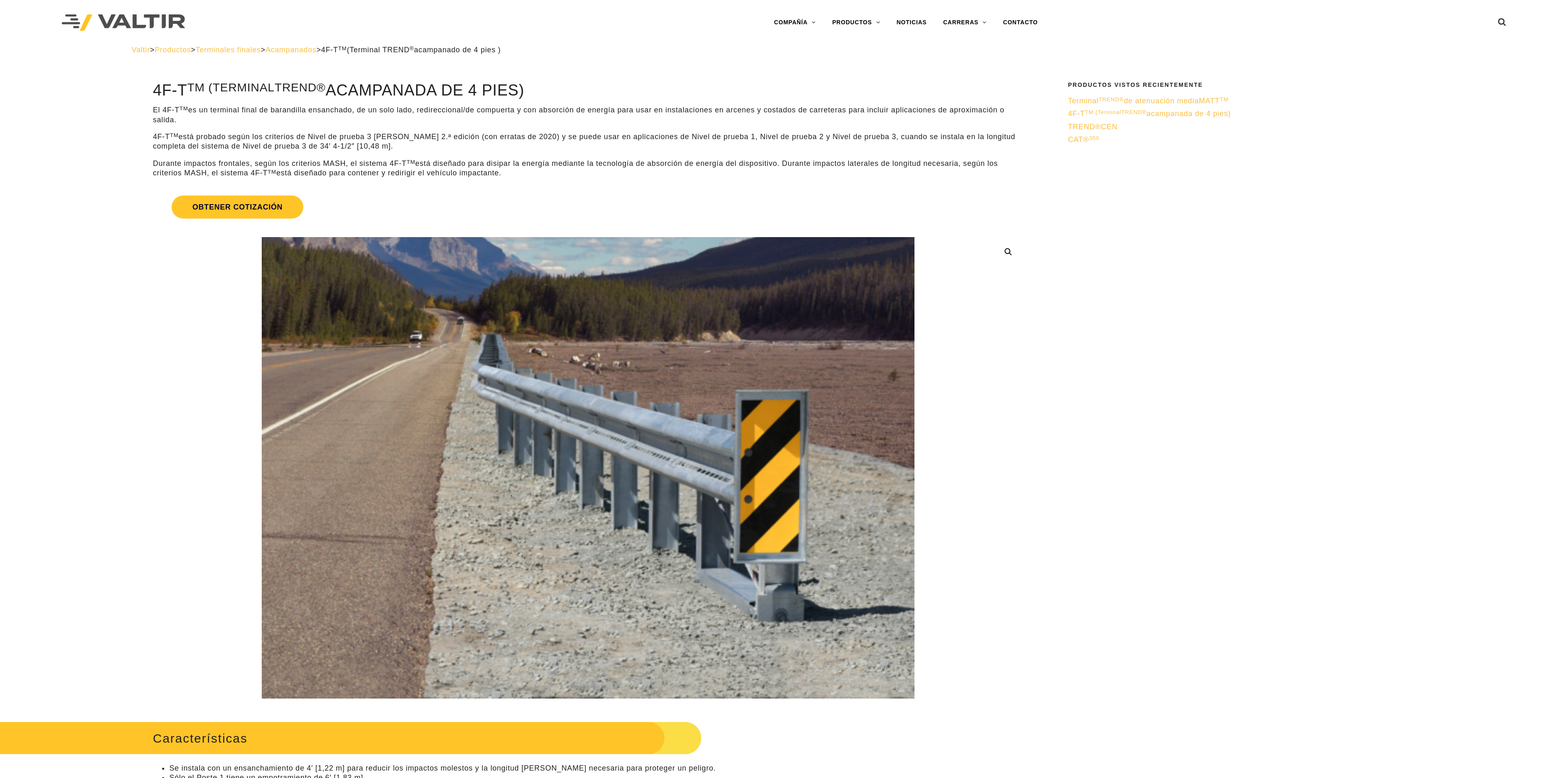
click at [1094, 124] on font "TREND®" at bounding box center [1085, 127] width 33 height 9
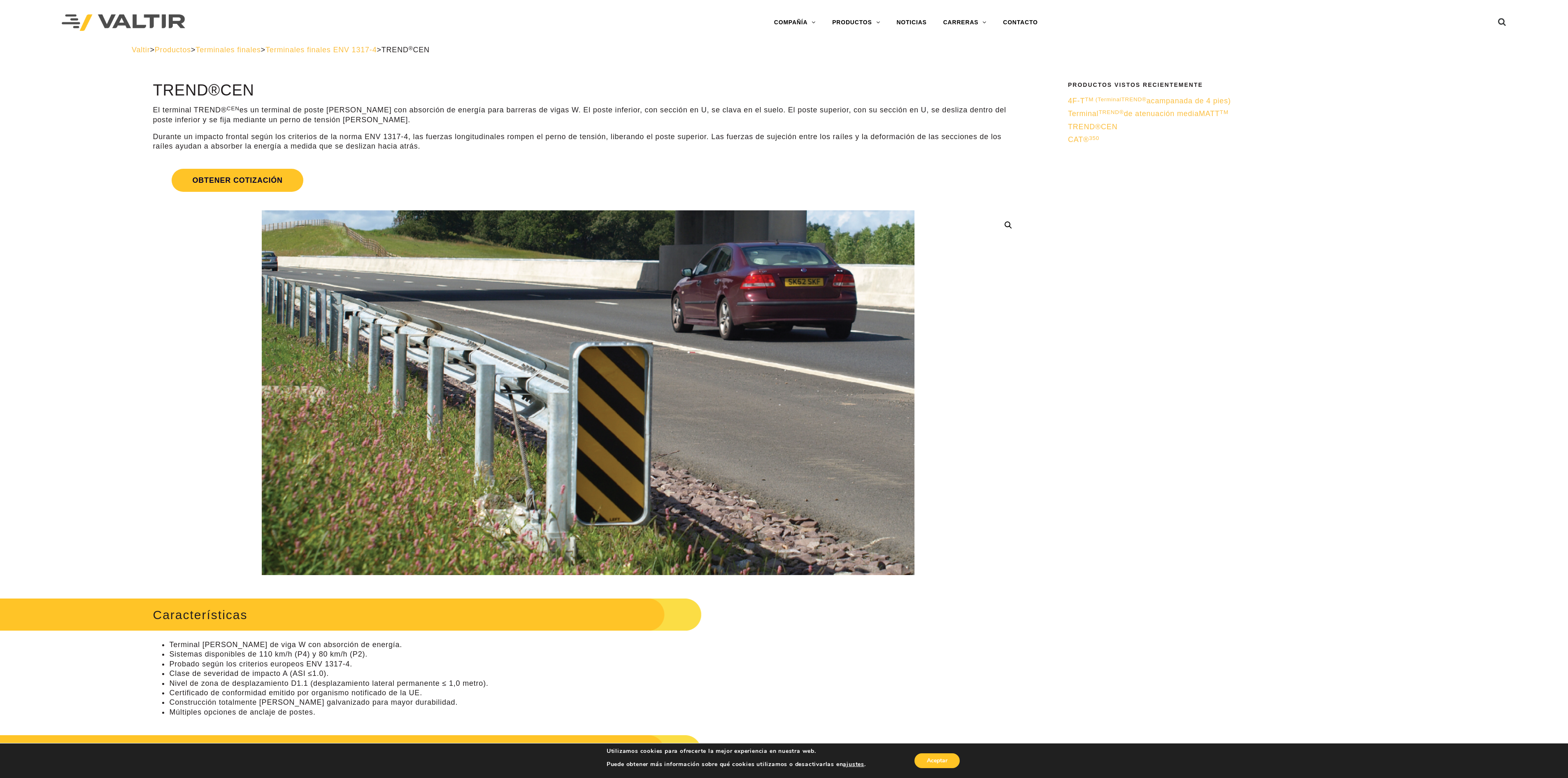
click at [1082, 134] on li "CAT® 350 ​" at bounding box center [1250, 139] width 363 height 13
click at [1084, 138] on font "CAT®" at bounding box center [1079, 139] width 21 height 9
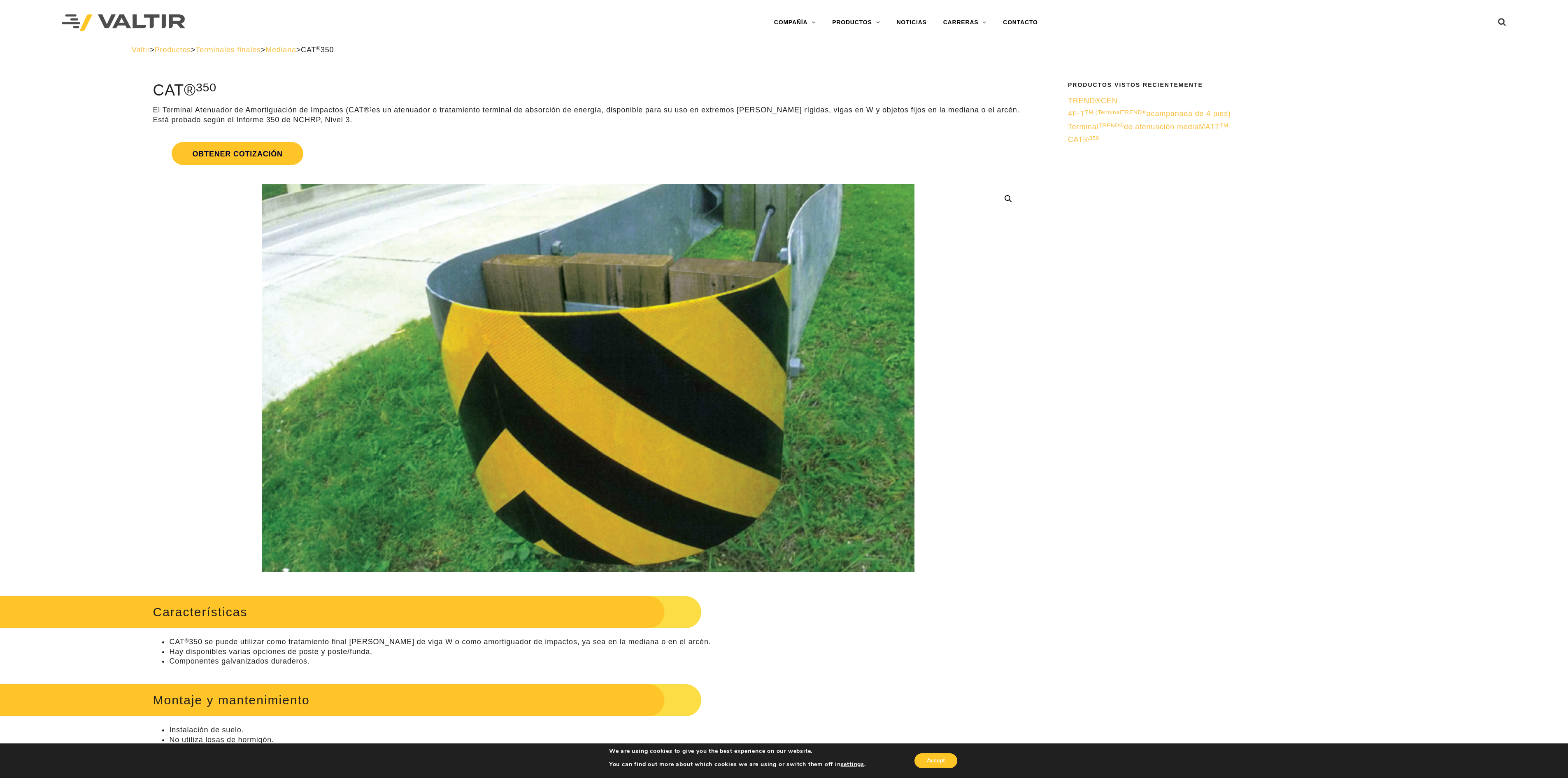
click at [1178, 111] on font "acampanada de 4 pies" at bounding box center [1188, 114] width 82 height 9
